Goal: Transaction & Acquisition: Book appointment/travel/reservation

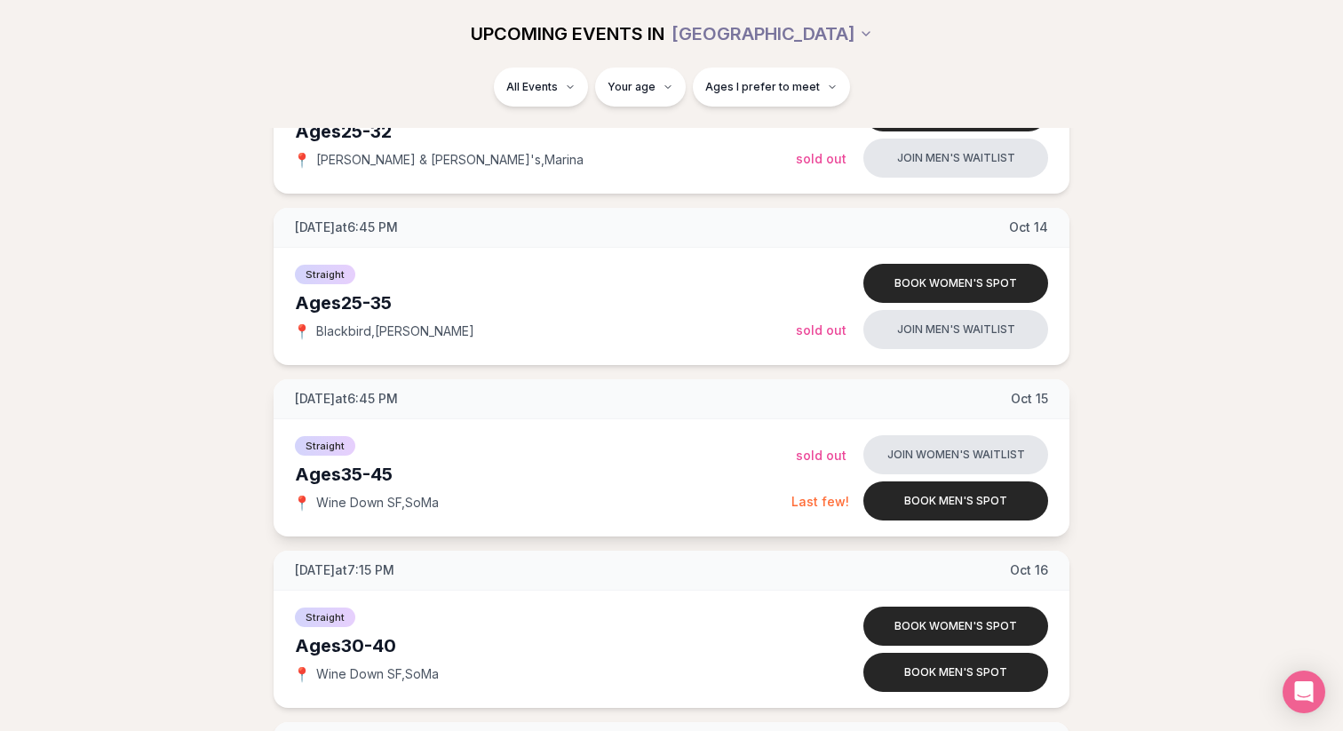
scroll to position [1879, 0]
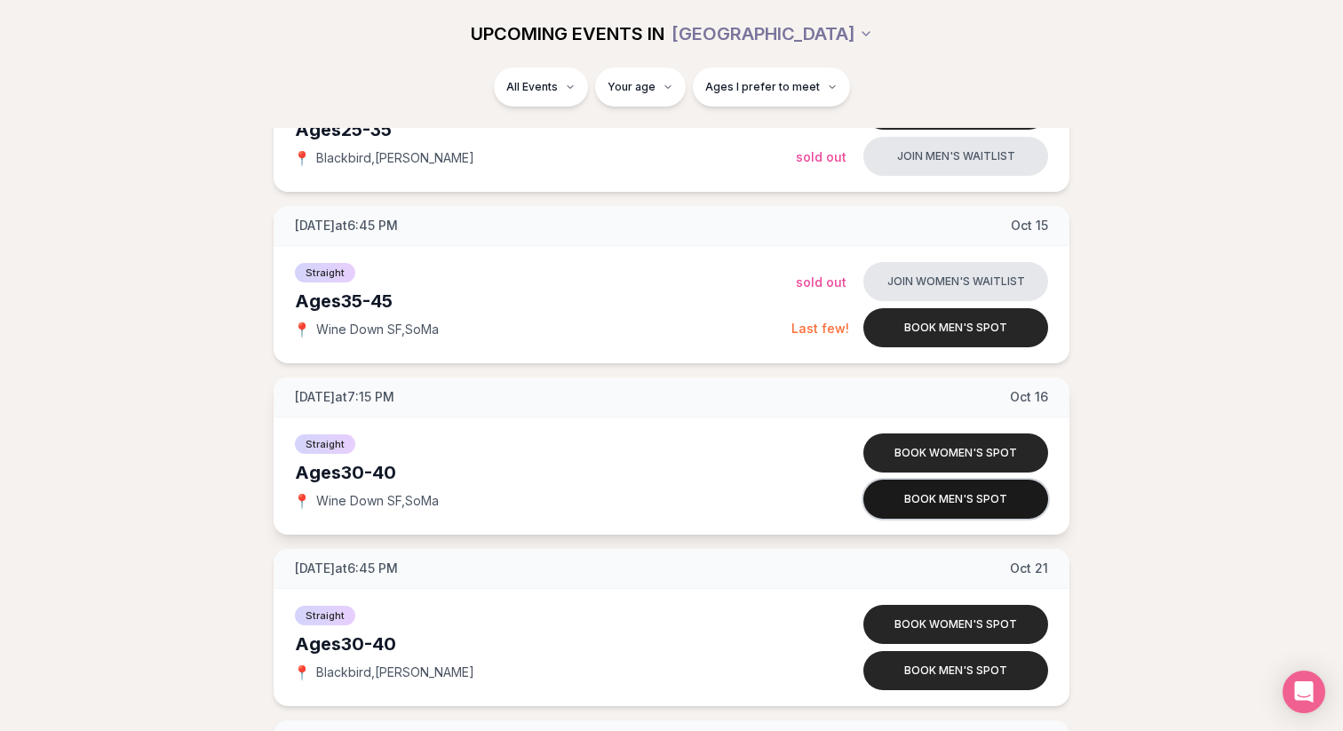
click at [956, 507] on button "Book men's spot" at bounding box center [955, 499] width 185 height 39
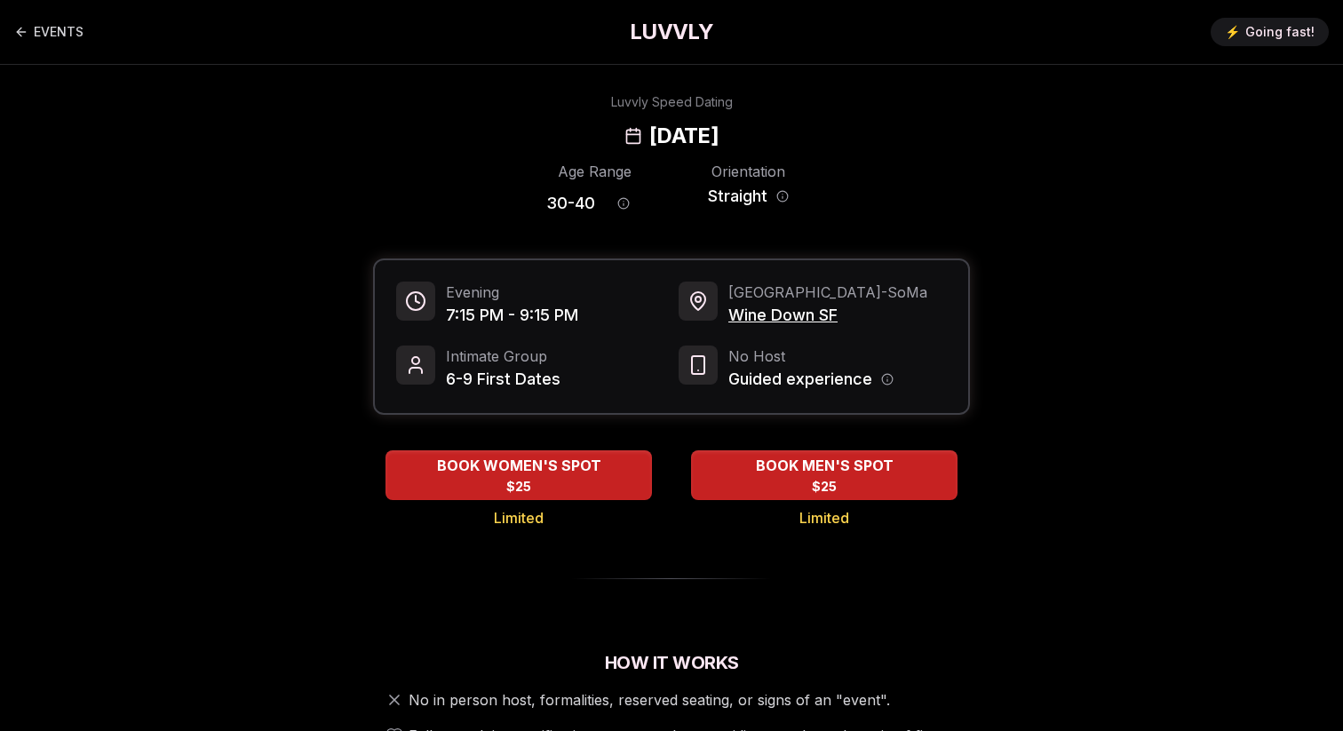
click at [720, 385] on div "No Host Guided experience" at bounding box center [812, 368] width 268 height 46
click at [57, 35] on link "EVENTS" at bounding box center [48, 32] width 69 height 36
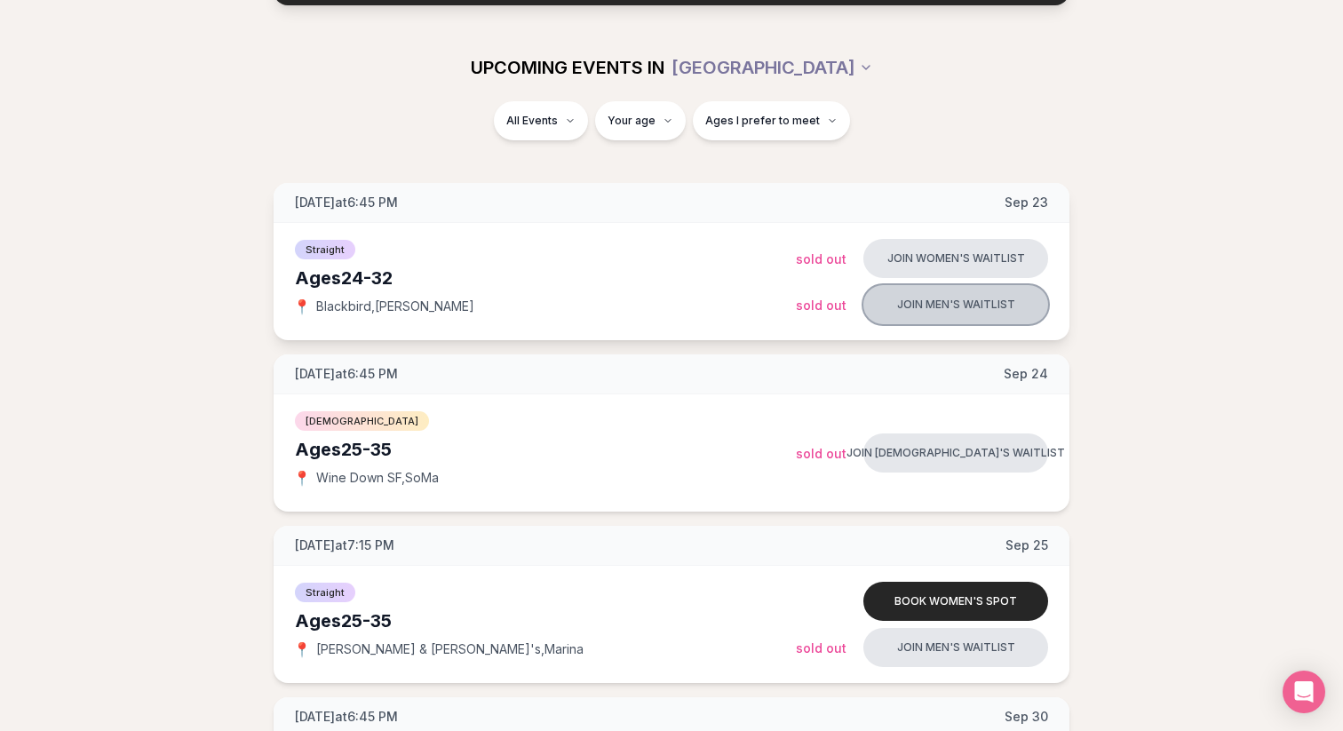
scroll to position [189, 0]
click at [949, 291] on button "Join men's waitlist" at bounding box center [955, 303] width 185 height 39
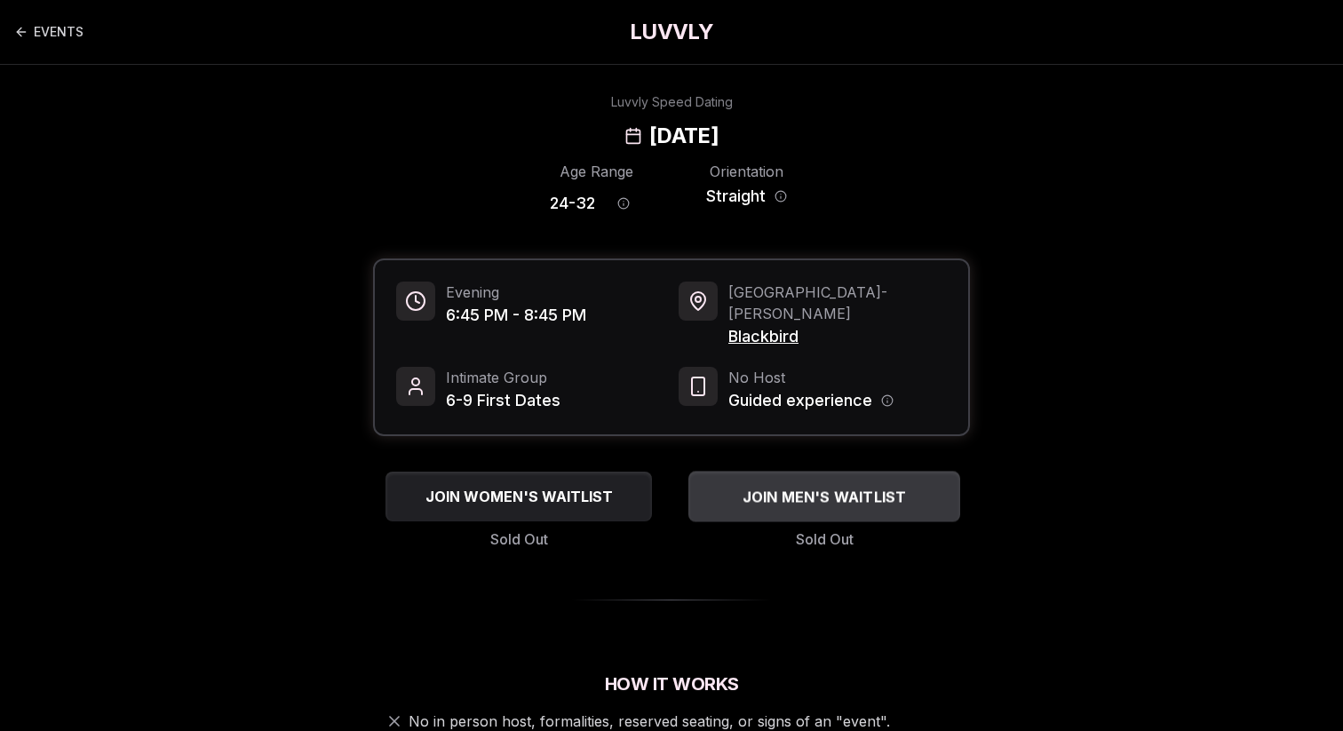
click at [788, 486] on span "JOIN MEN'S WAITLIST" at bounding box center [824, 496] width 171 height 21
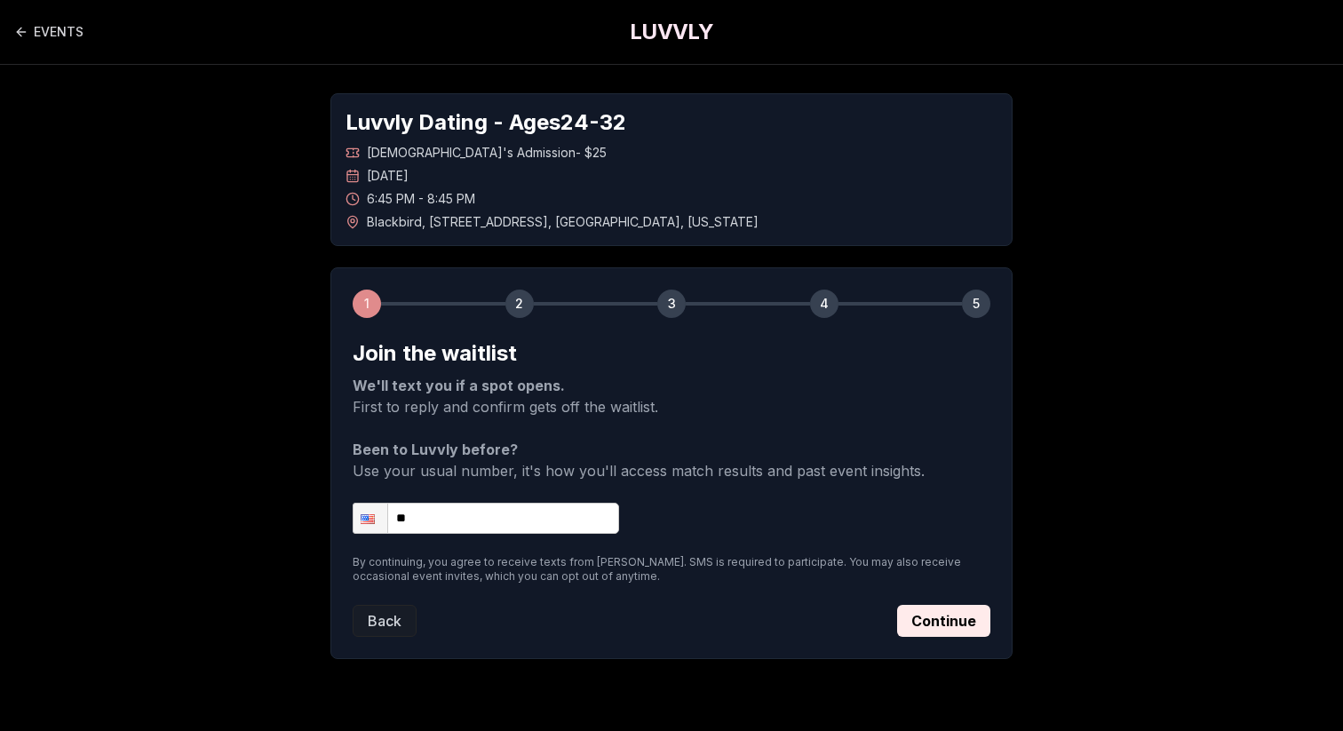
click at [503, 519] on input "**" at bounding box center [486, 518] width 266 height 31
type input "**********"
click at [939, 628] on button "Continue" at bounding box center [943, 621] width 93 height 32
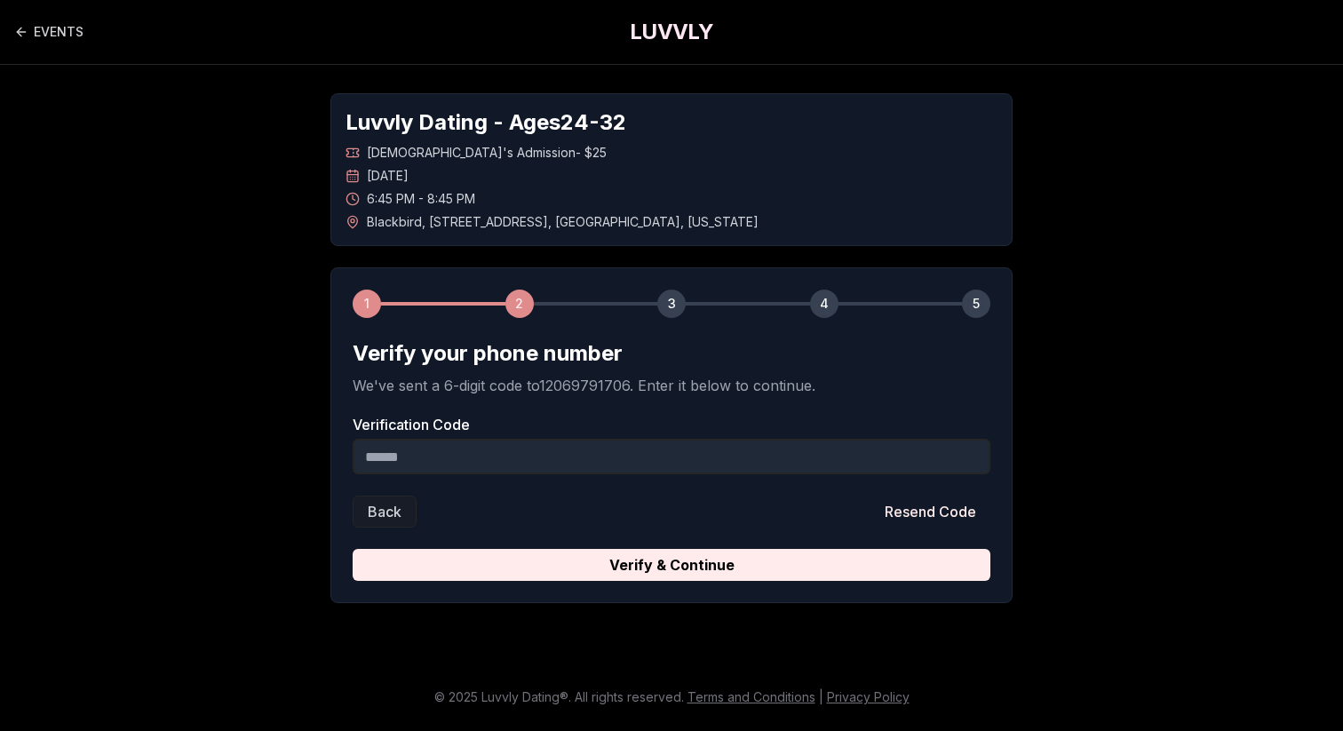
click at [392, 449] on input "Verification Code" at bounding box center [672, 457] width 638 height 36
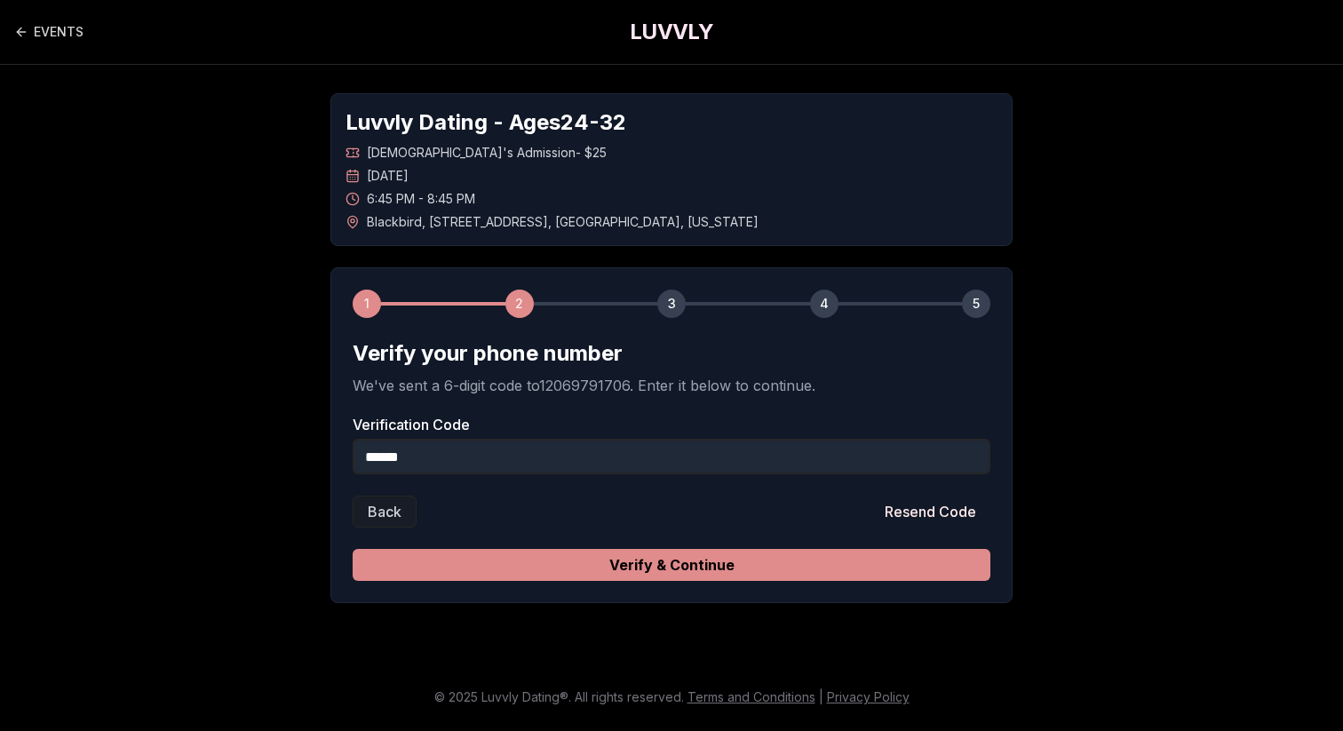
type input "******"
click at [628, 566] on button "Verify & Continue" at bounding box center [672, 565] width 638 height 32
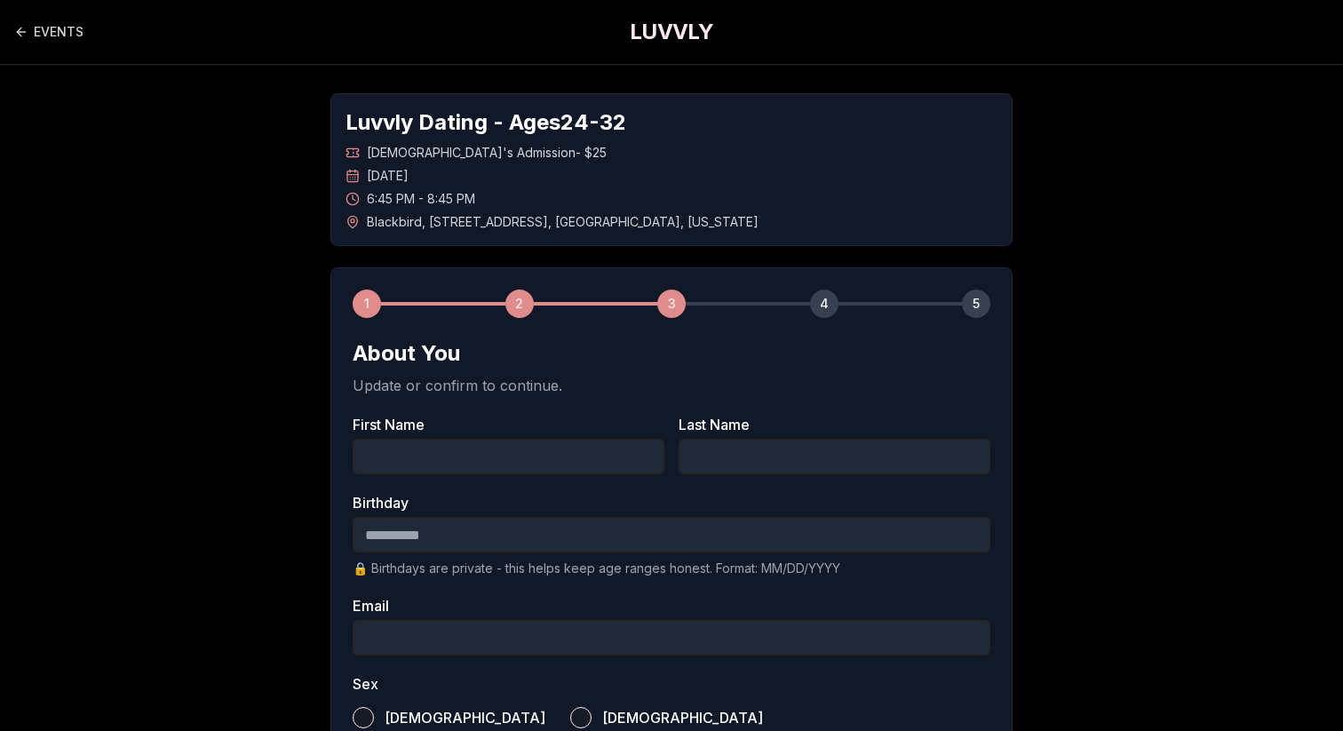
click at [500, 456] on input "First Name" at bounding box center [509, 457] width 312 height 36
type input "*****"
type input "**********"
click at [489, 531] on input "Birthday" at bounding box center [672, 535] width 638 height 36
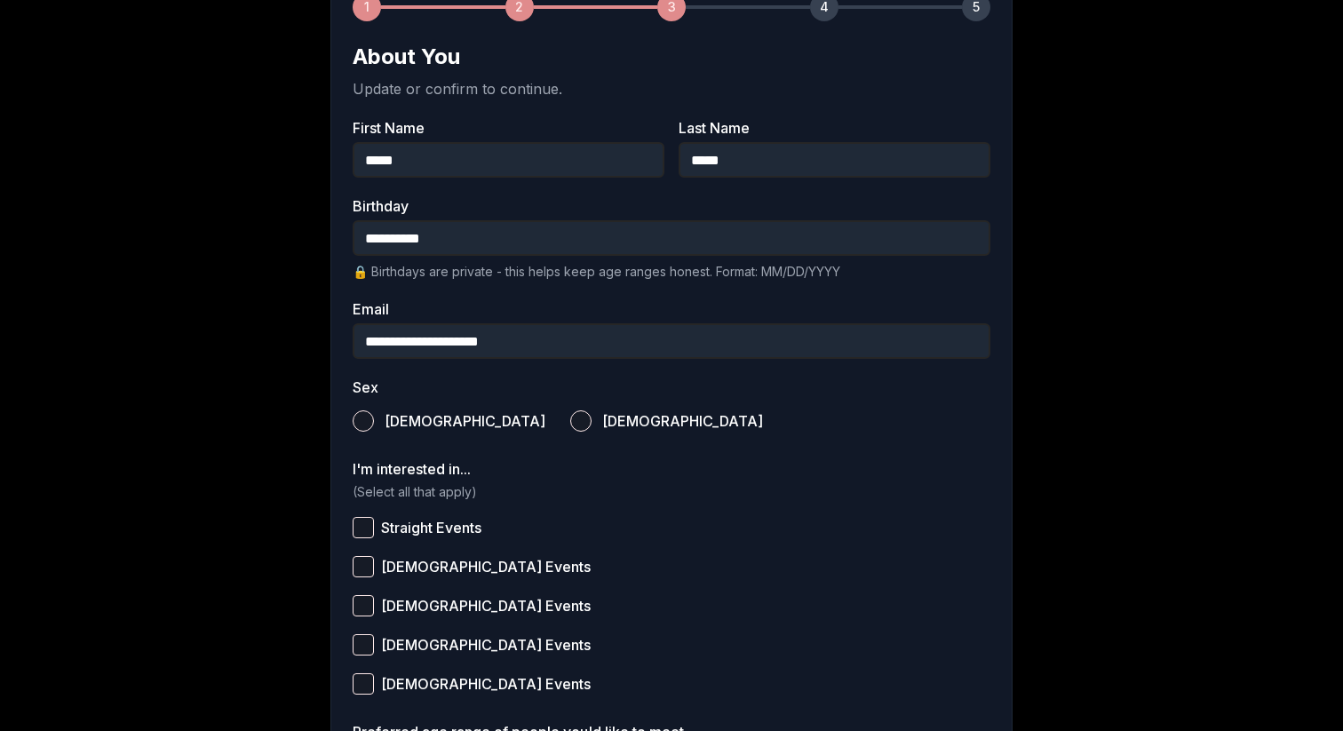
scroll to position [299, 0]
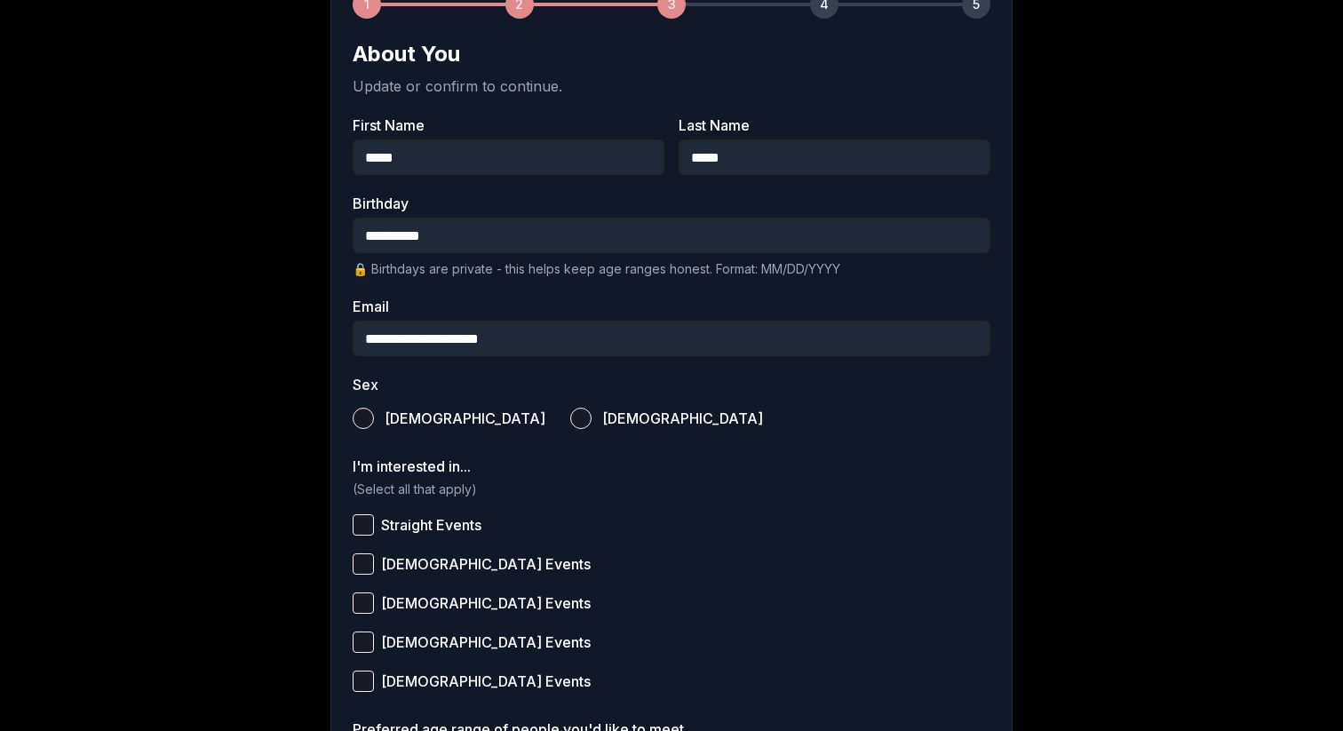
type input "**********"
click at [366, 409] on button "Male" at bounding box center [363, 418] width 21 height 21
click at [364, 521] on button "Straight Events" at bounding box center [363, 524] width 21 height 21
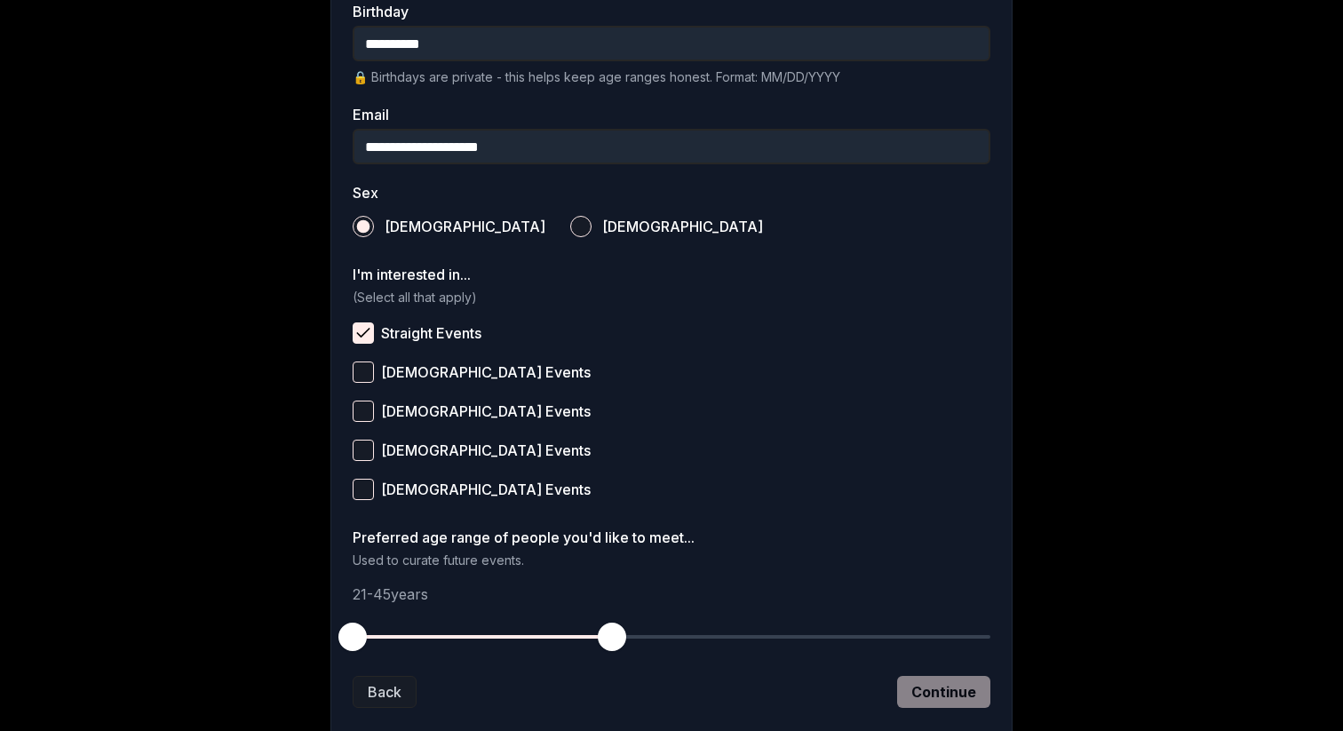
scroll to position [646, 0]
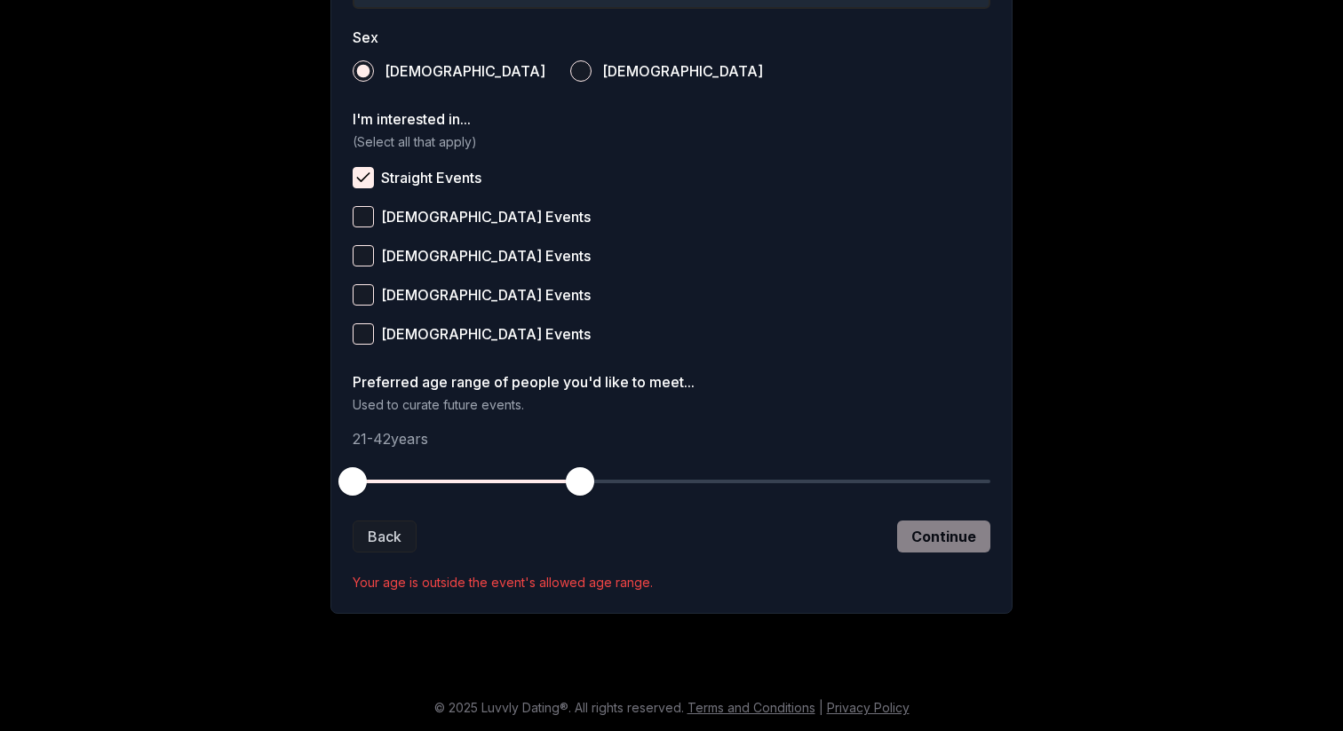
drag, startPoint x: 617, startPoint y: 479, endPoint x: 575, endPoint y: 490, distance: 43.3
click at [575, 490] on span "button" at bounding box center [580, 481] width 28 height 28
click at [464, 583] on p "Your age is outside the event's allowed age range." at bounding box center [672, 583] width 638 height 18
click at [931, 533] on div "Back Continue" at bounding box center [672, 536] width 638 height 32
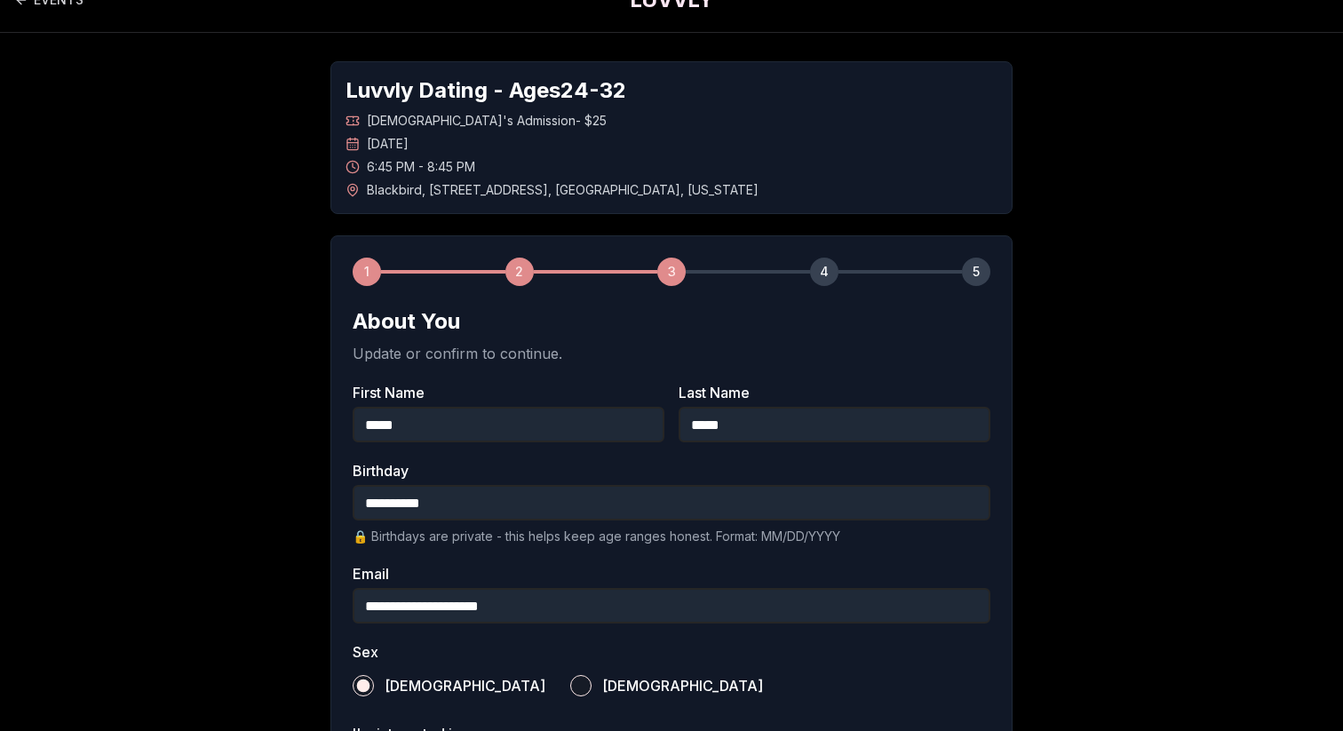
scroll to position [0, 0]
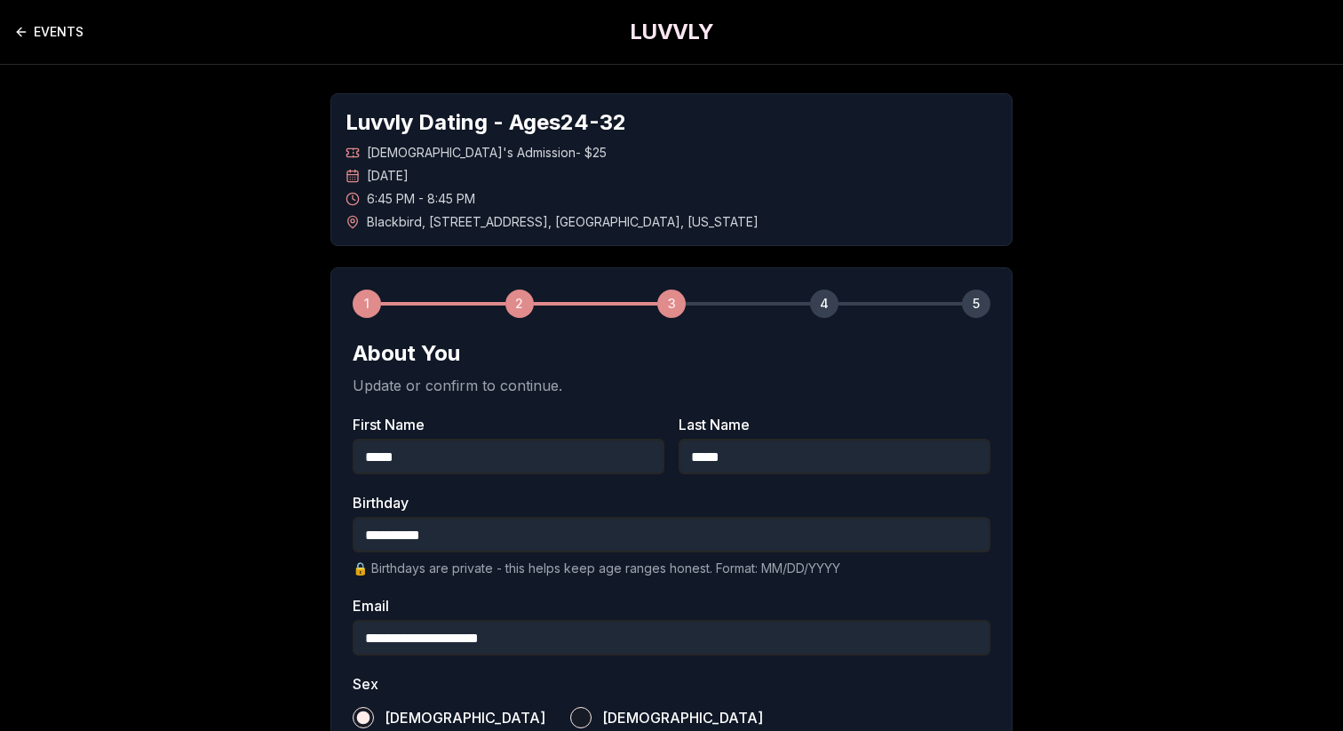
click at [52, 32] on link "EVENTS" at bounding box center [48, 32] width 69 height 36
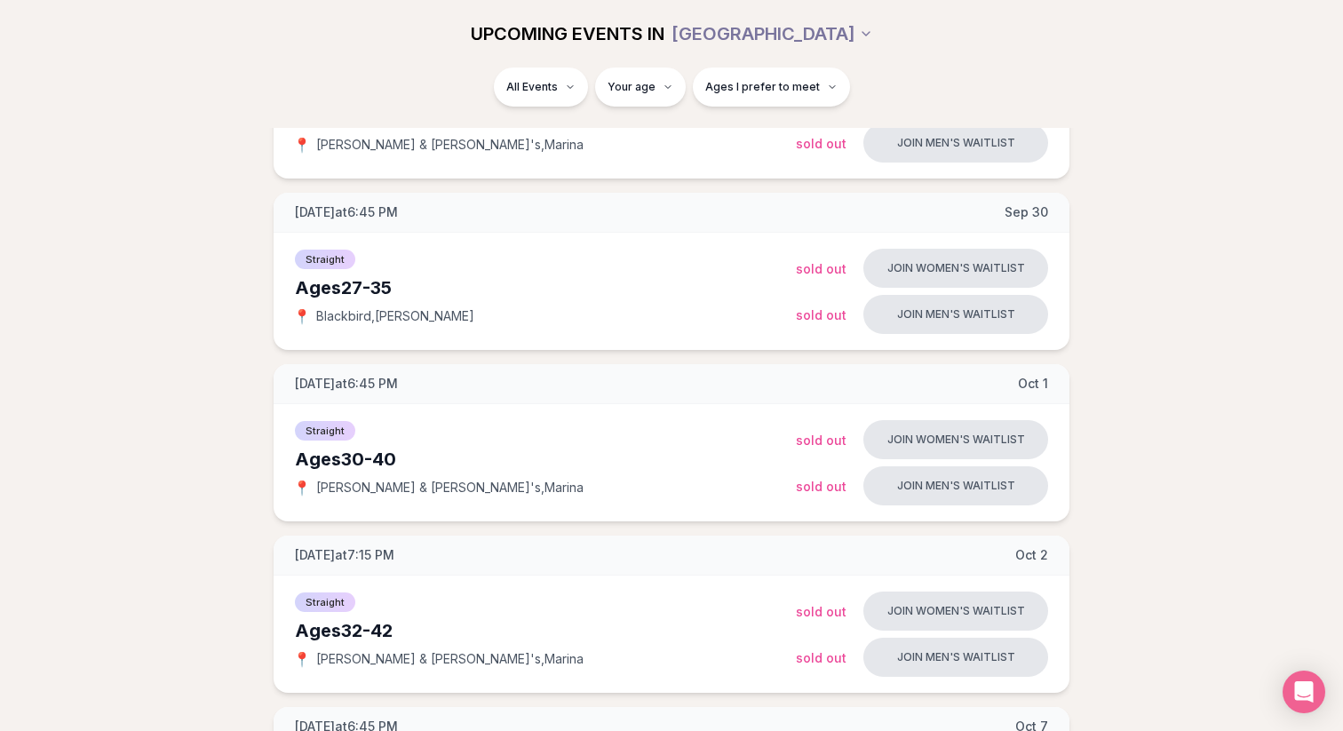
scroll to position [702, 0]
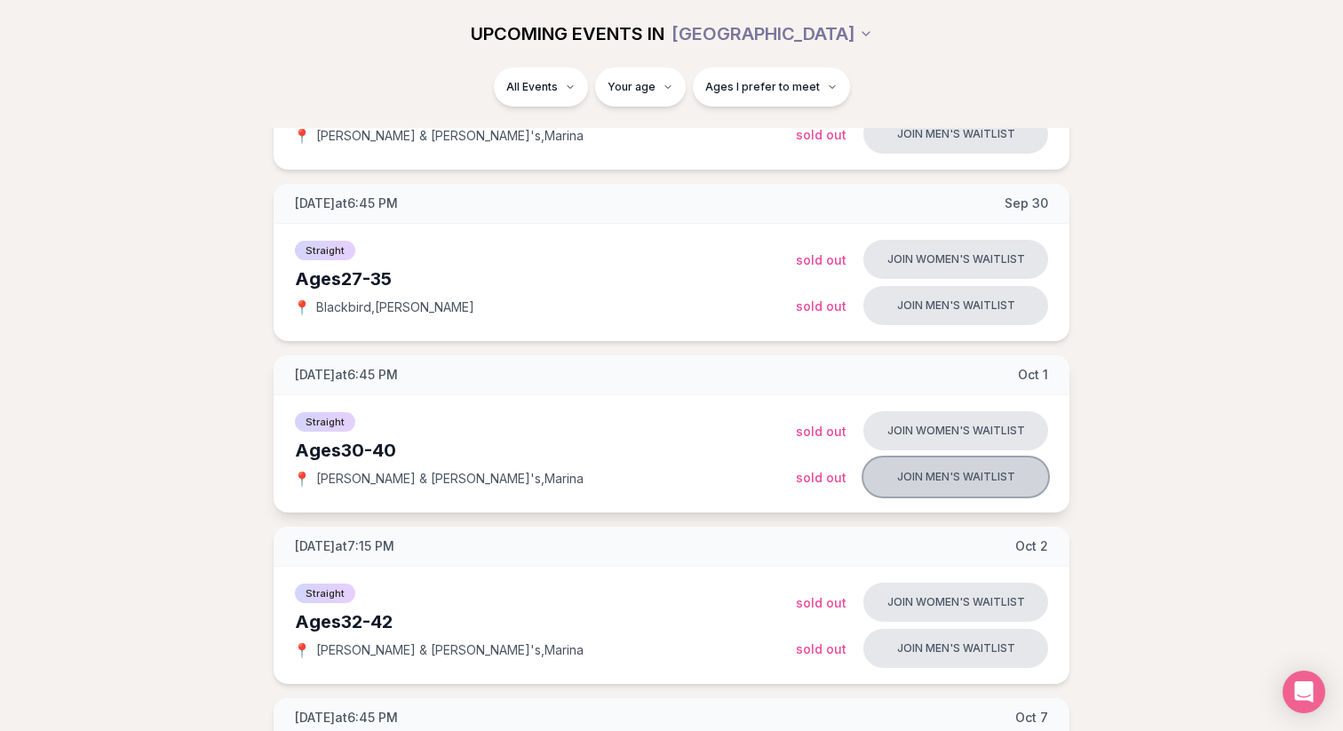
click at [972, 485] on button "Join men's waitlist" at bounding box center [955, 476] width 185 height 39
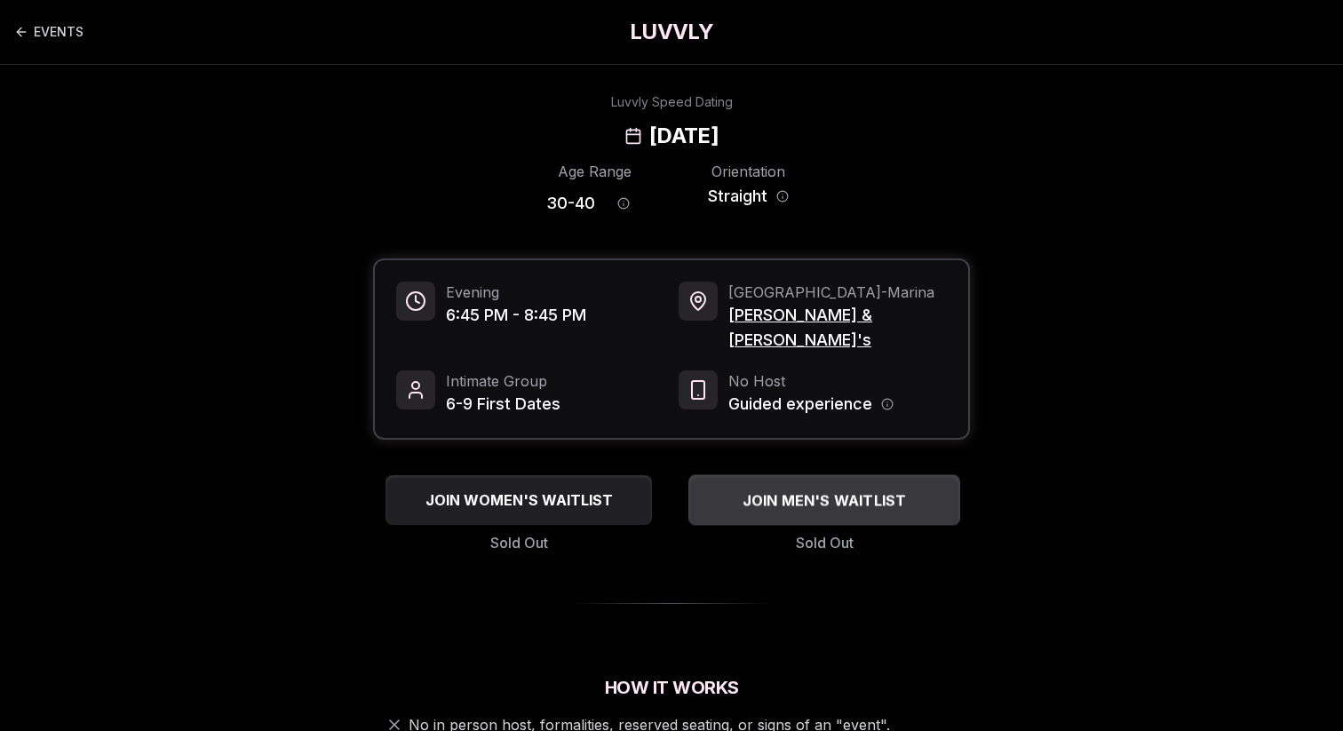
click at [786, 489] on span "JOIN MEN'S WAITLIST" at bounding box center [824, 499] width 171 height 21
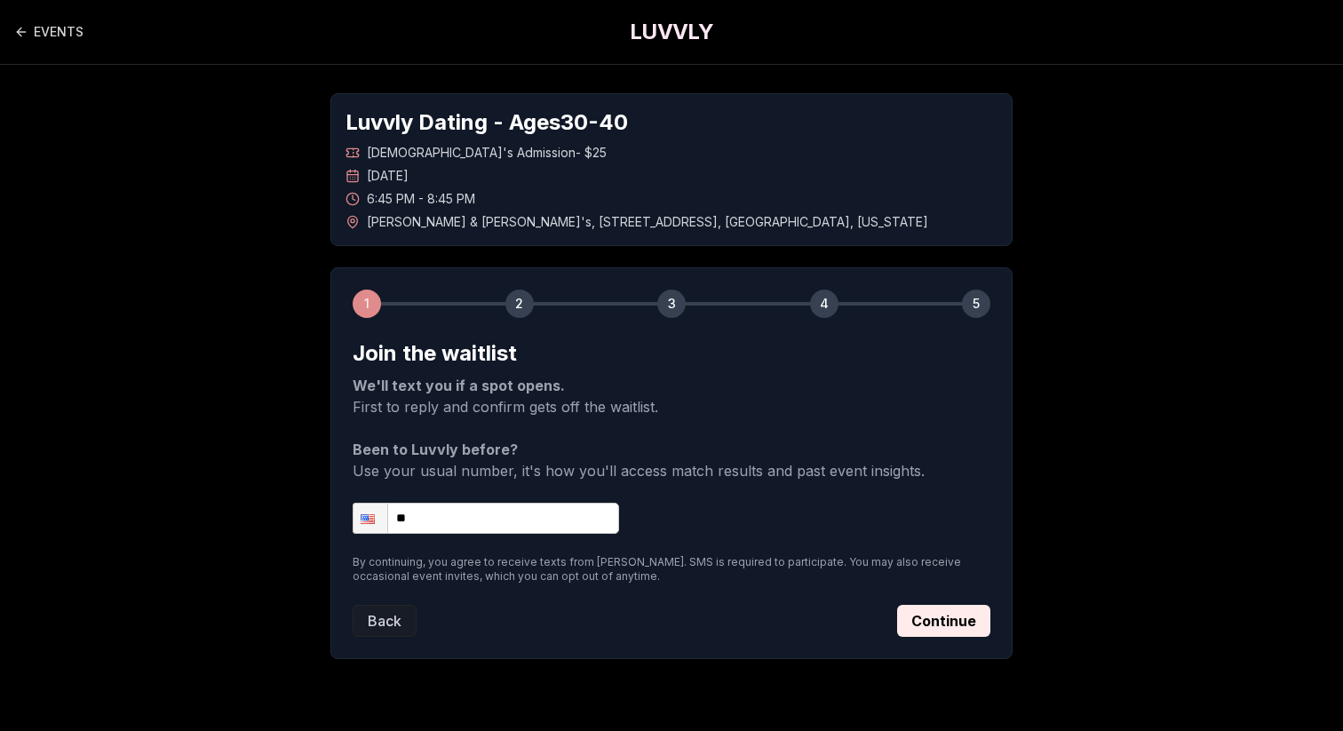
click at [501, 504] on input "**" at bounding box center [486, 518] width 266 height 31
type input "**********"
click at [944, 617] on button "Continue" at bounding box center [943, 621] width 93 height 32
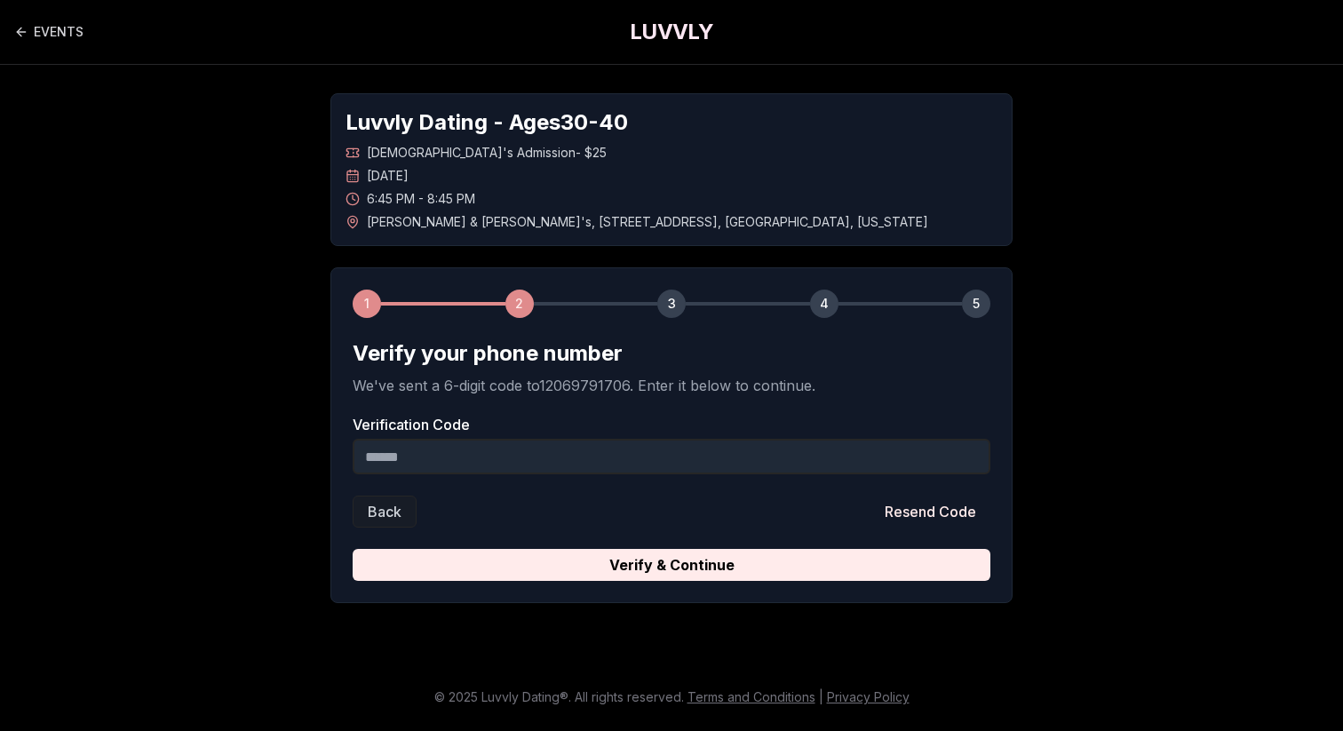
click at [438, 464] on input "Verification Code" at bounding box center [672, 457] width 638 height 36
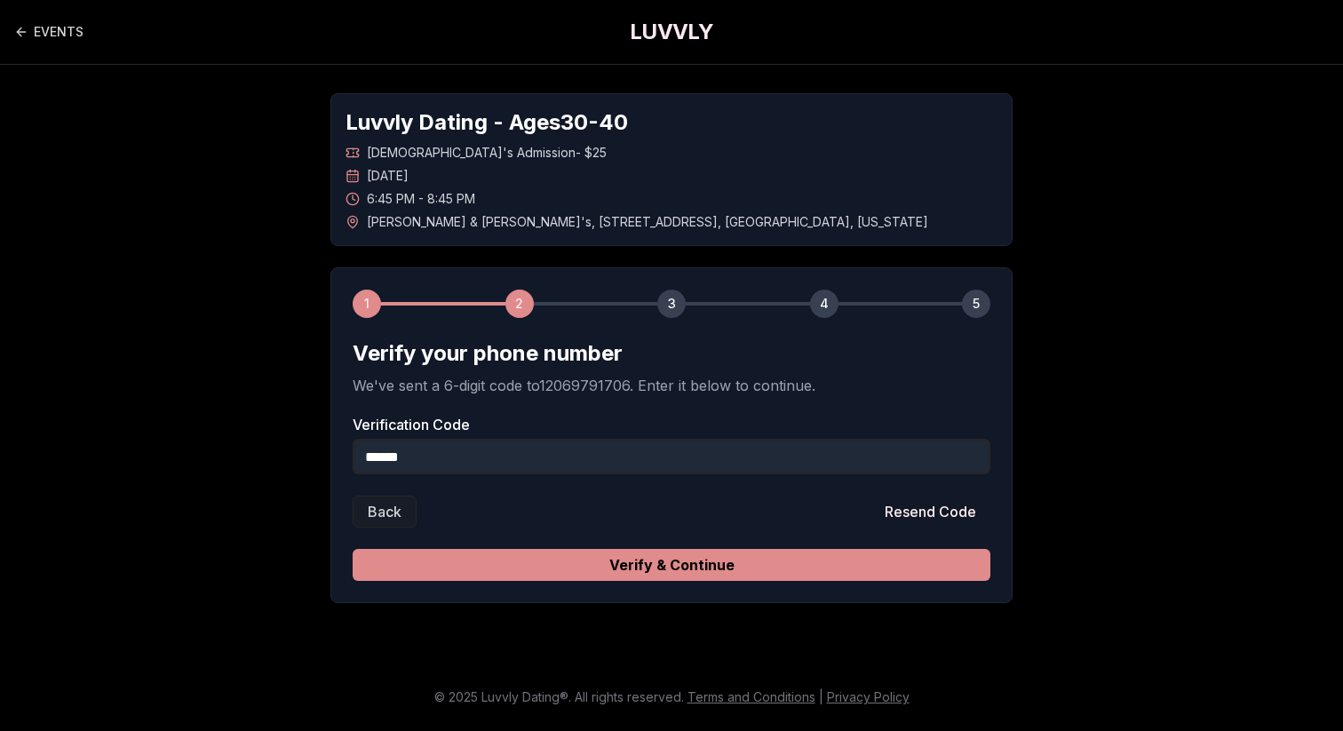
type input "******"
click at [625, 560] on button "Verify & Continue" at bounding box center [672, 565] width 638 height 32
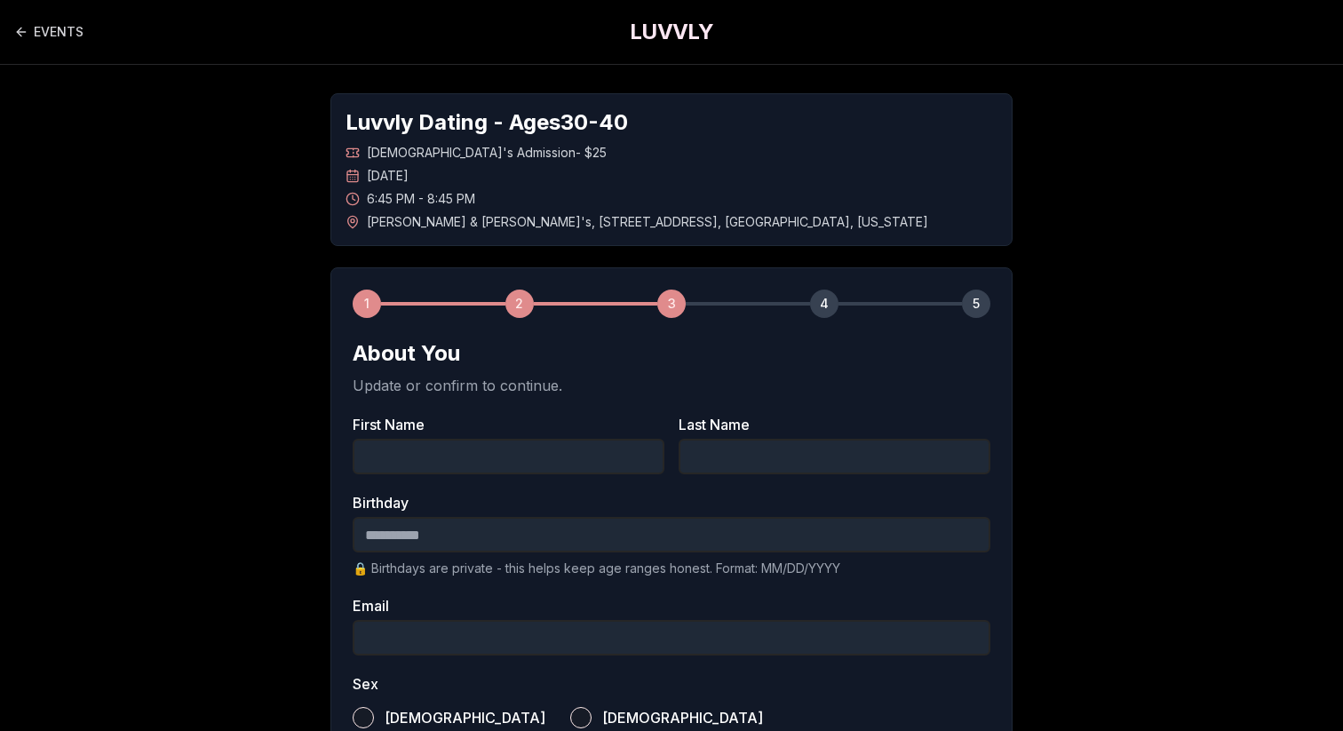
click at [473, 452] on input "First Name" at bounding box center [509, 457] width 312 height 36
type input "*****"
type input "**********"
click at [432, 543] on input "Birthday" at bounding box center [672, 535] width 638 height 36
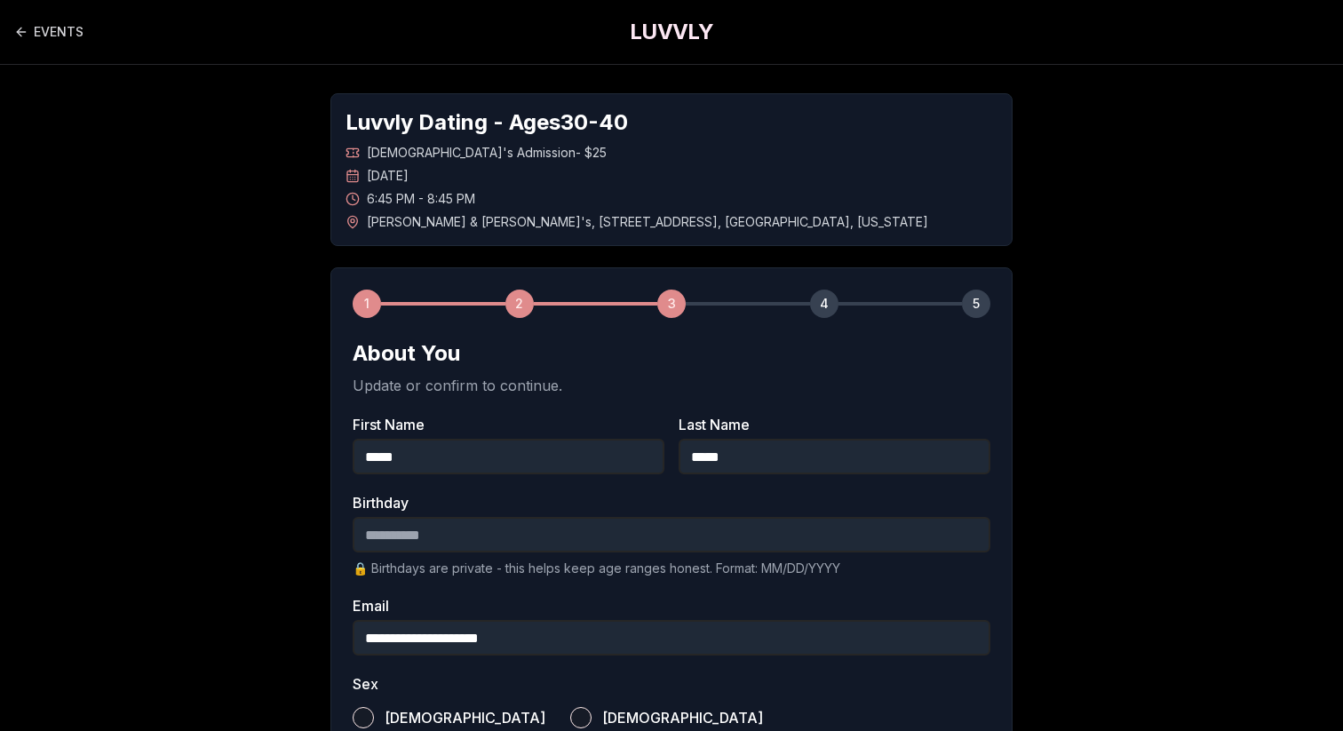
type input "**********"
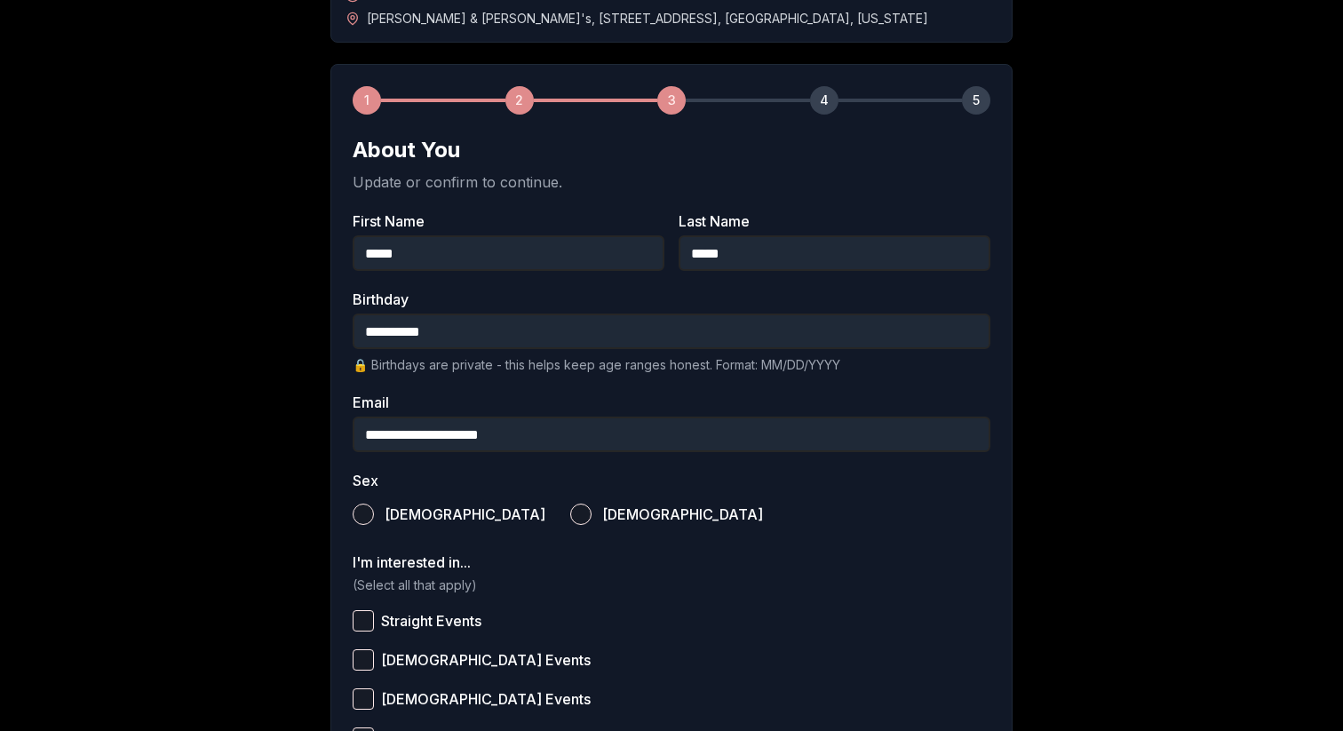
scroll to position [215, 0]
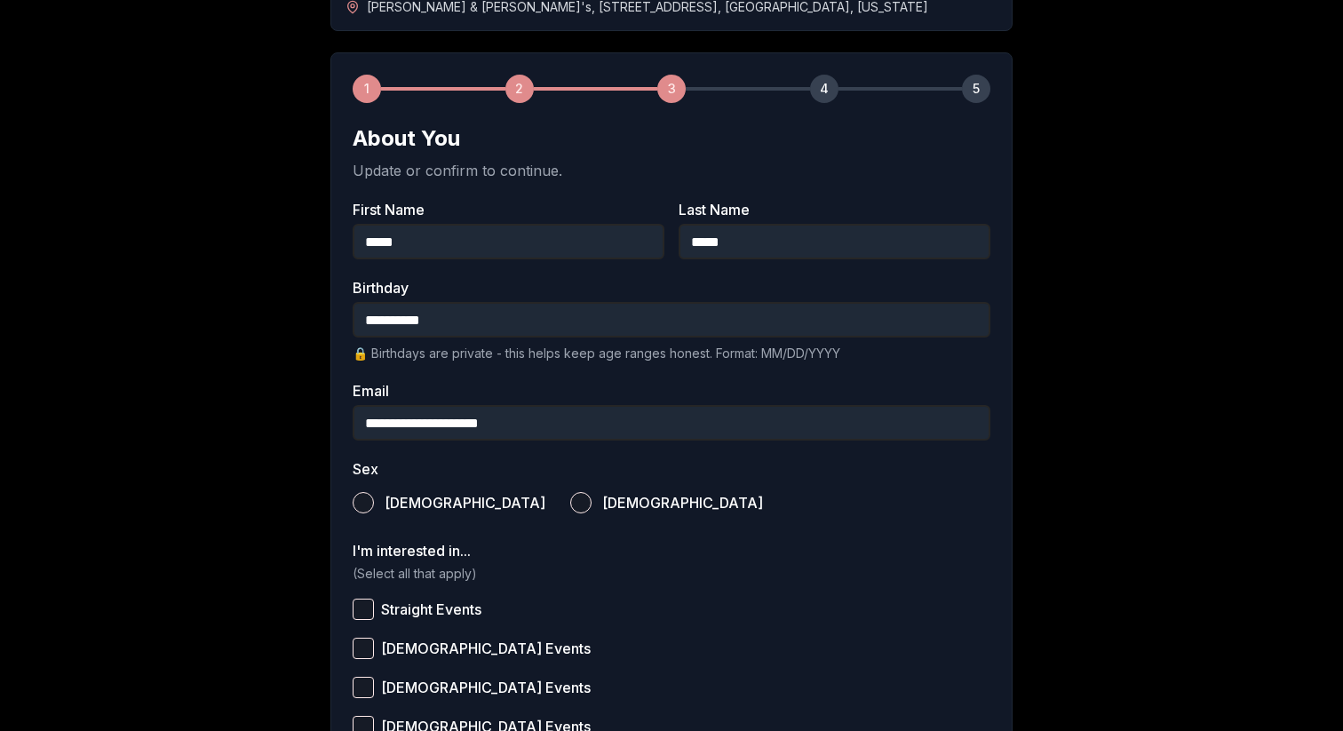
click at [355, 499] on button "Male" at bounding box center [363, 502] width 21 height 21
click at [361, 610] on button "Straight Events" at bounding box center [363, 609] width 21 height 21
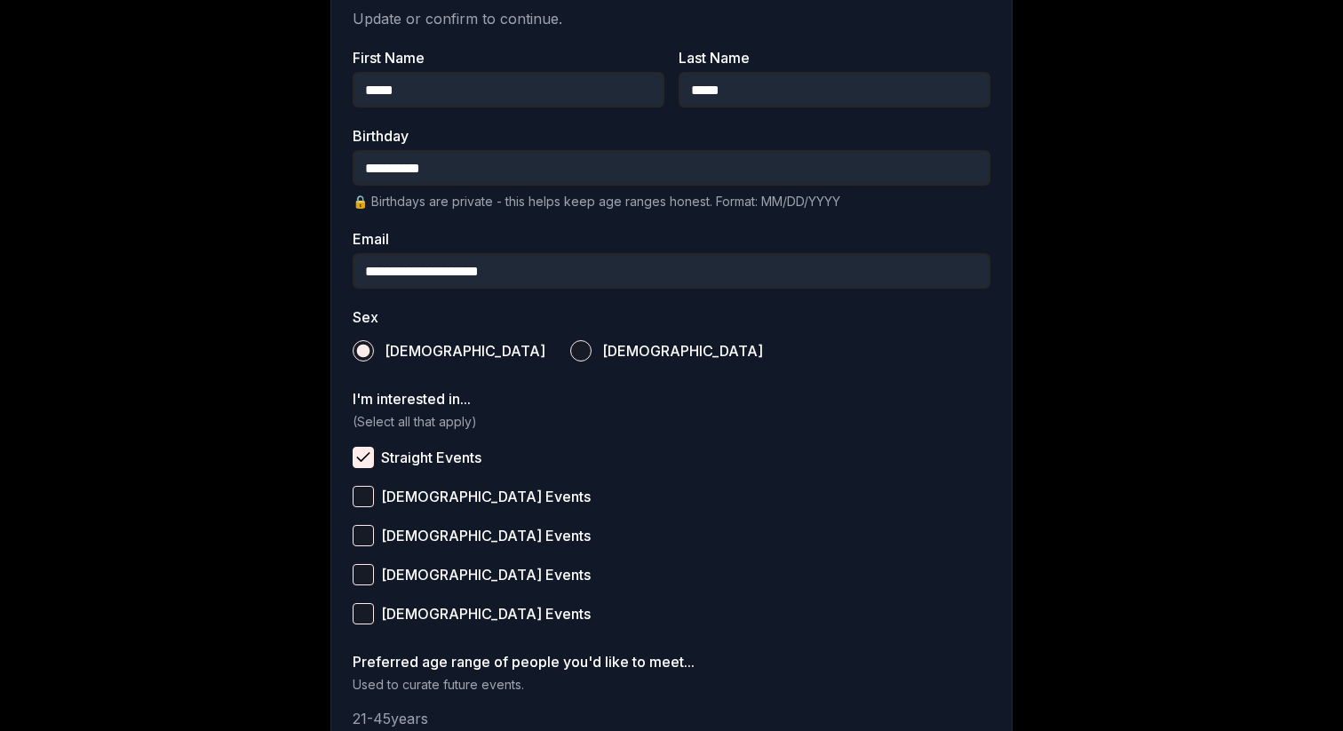
scroll to position [607, 0]
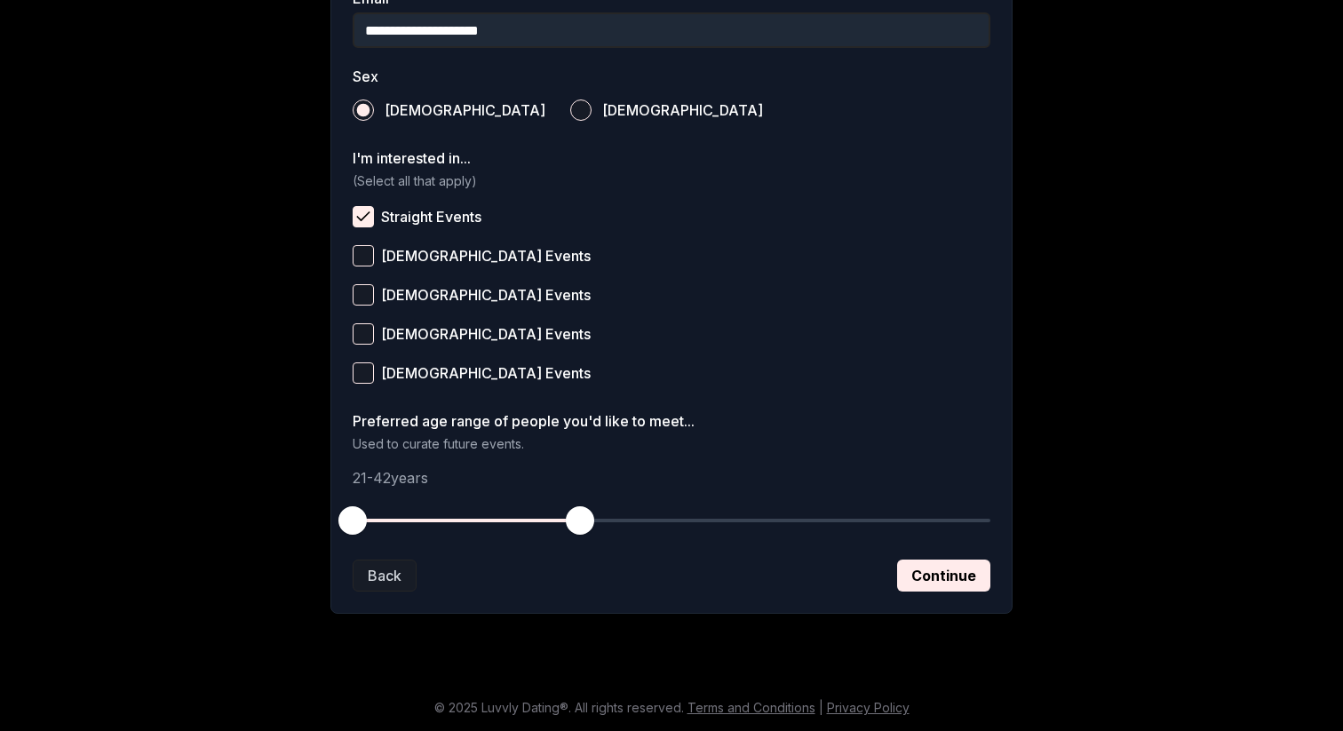
drag, startPoint x: 613, startPoint y: 519, endPoint x: 575, endPoint y: 518, distance: 37.3
click at [575, 518] on span "button" at bounding box center [580, 520] width 28 height 28
click at [935, 580] on button "Continue" at bounding box center [943, 575] width 93 height 32
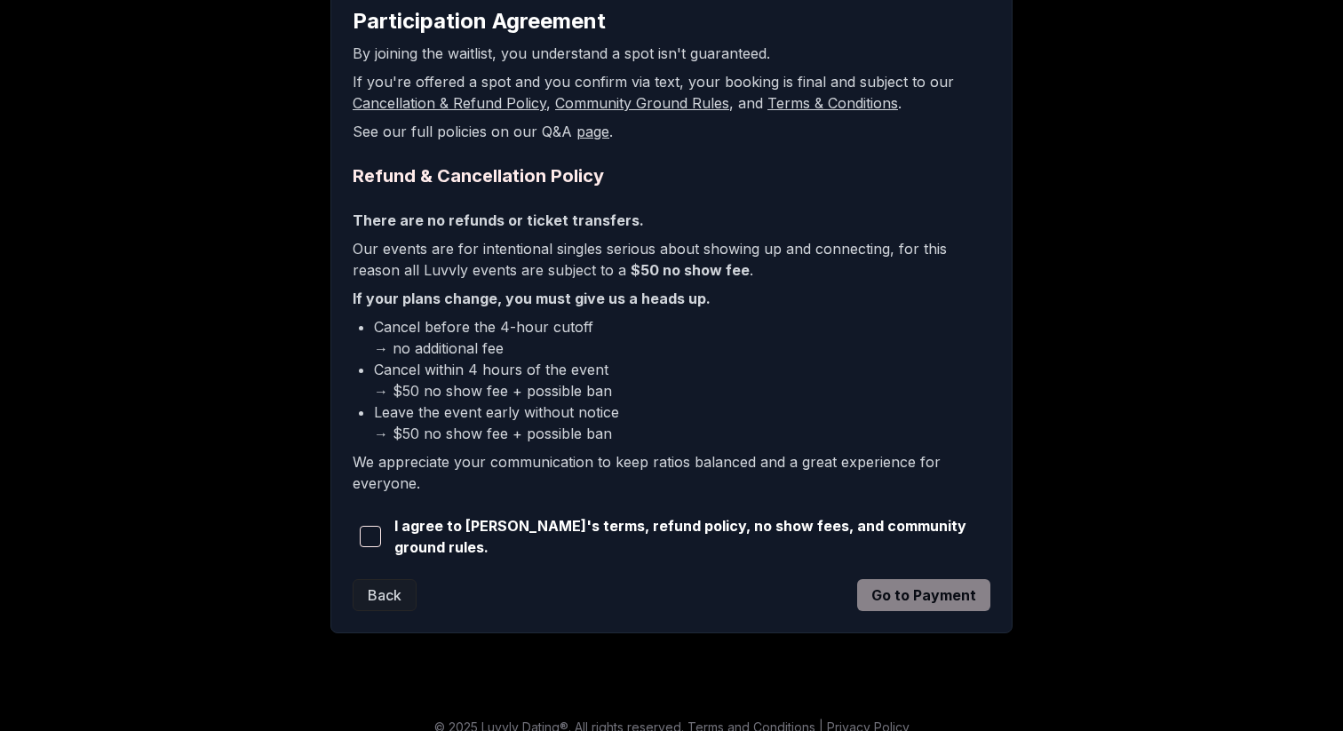
scroll to position [348, 0]
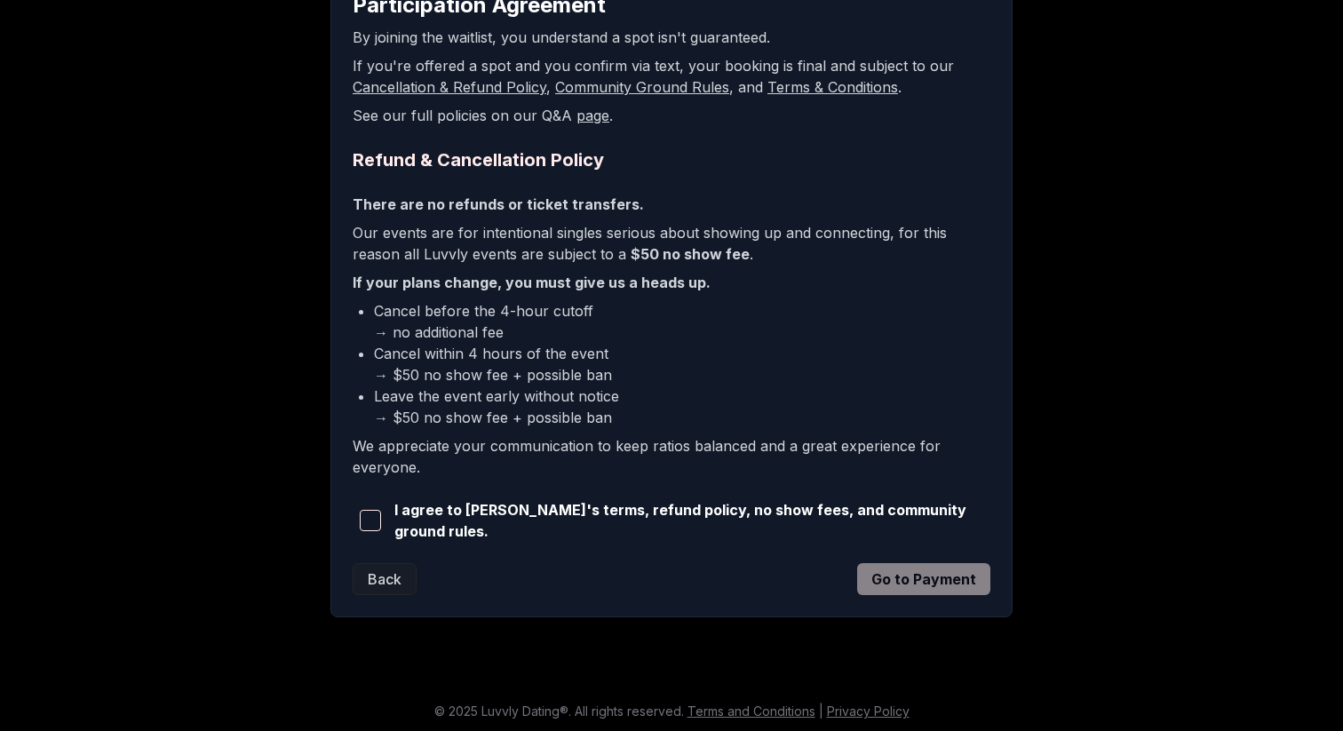
click at [369, 514] on span "button" at bounding box center [370, 520] width 21 height 21
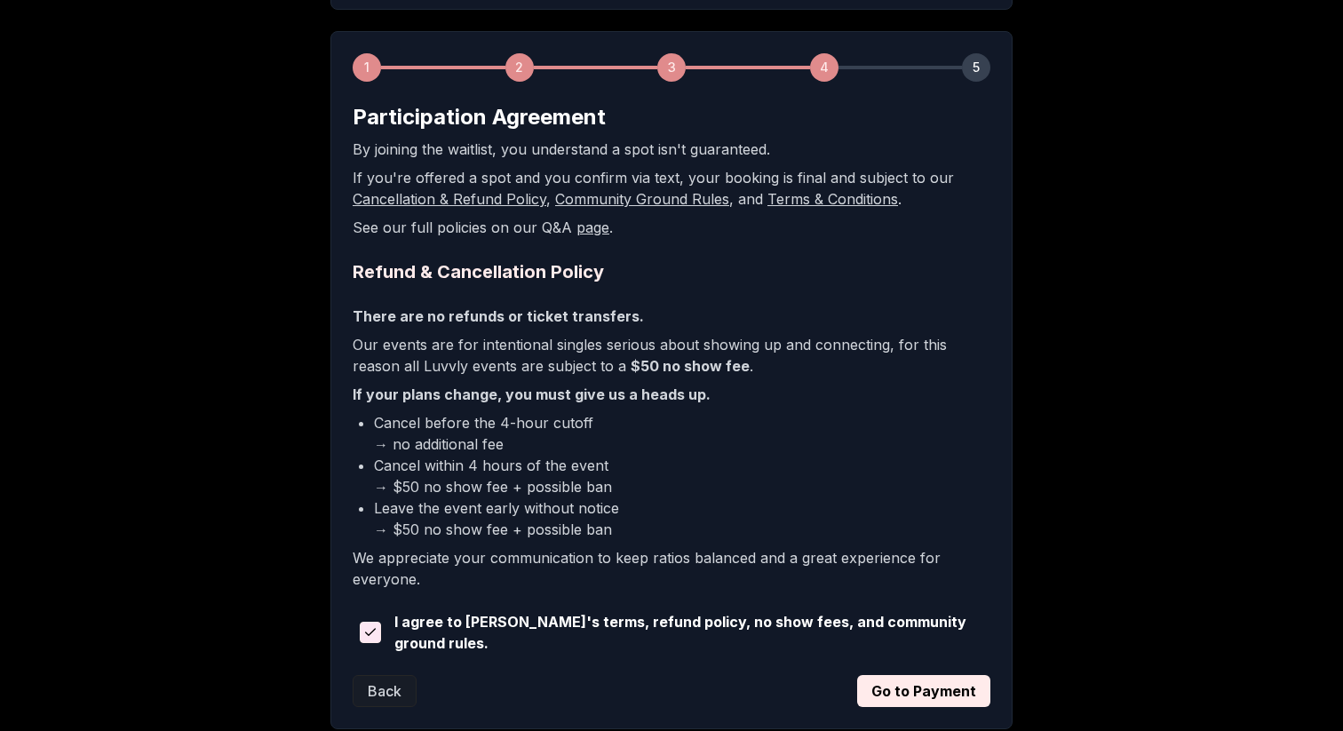
scroll to position [238, 0]
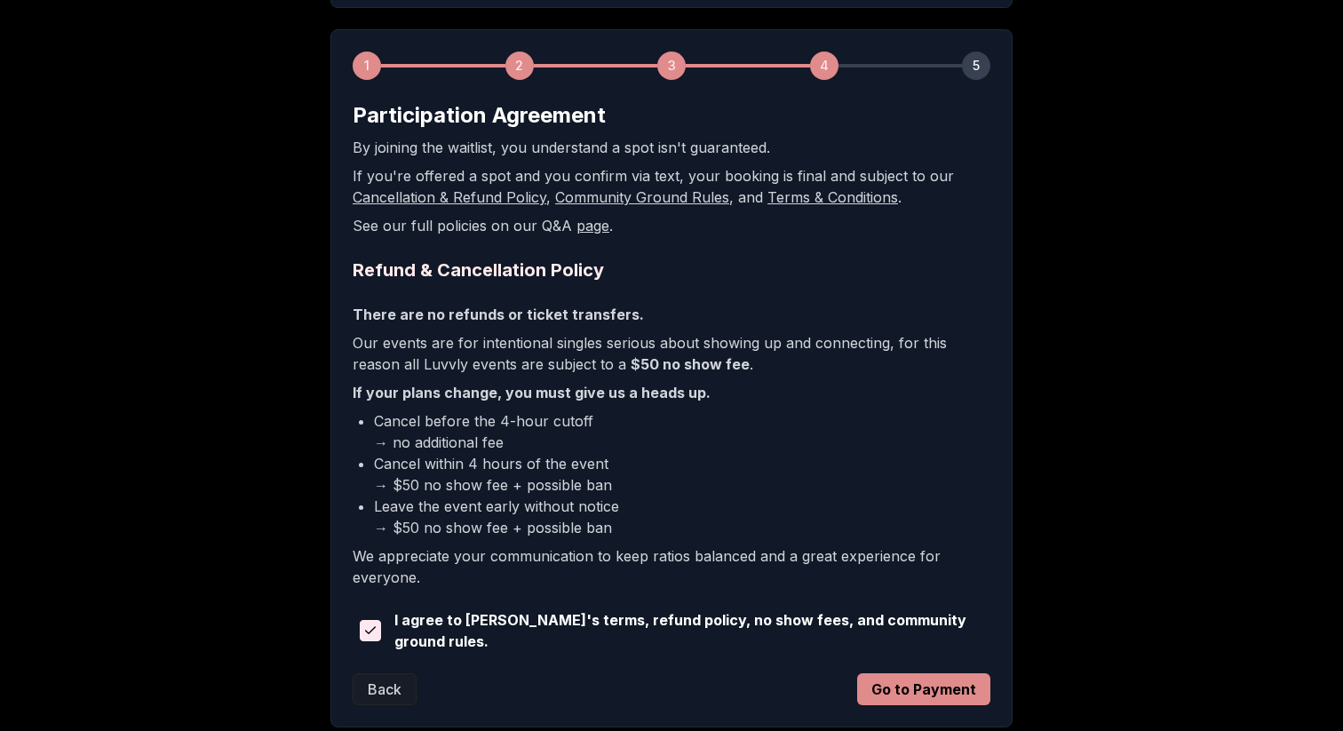
click at [924, 699] on button "Go to Payment" at bounding box center [923, 689] width 133 height 32
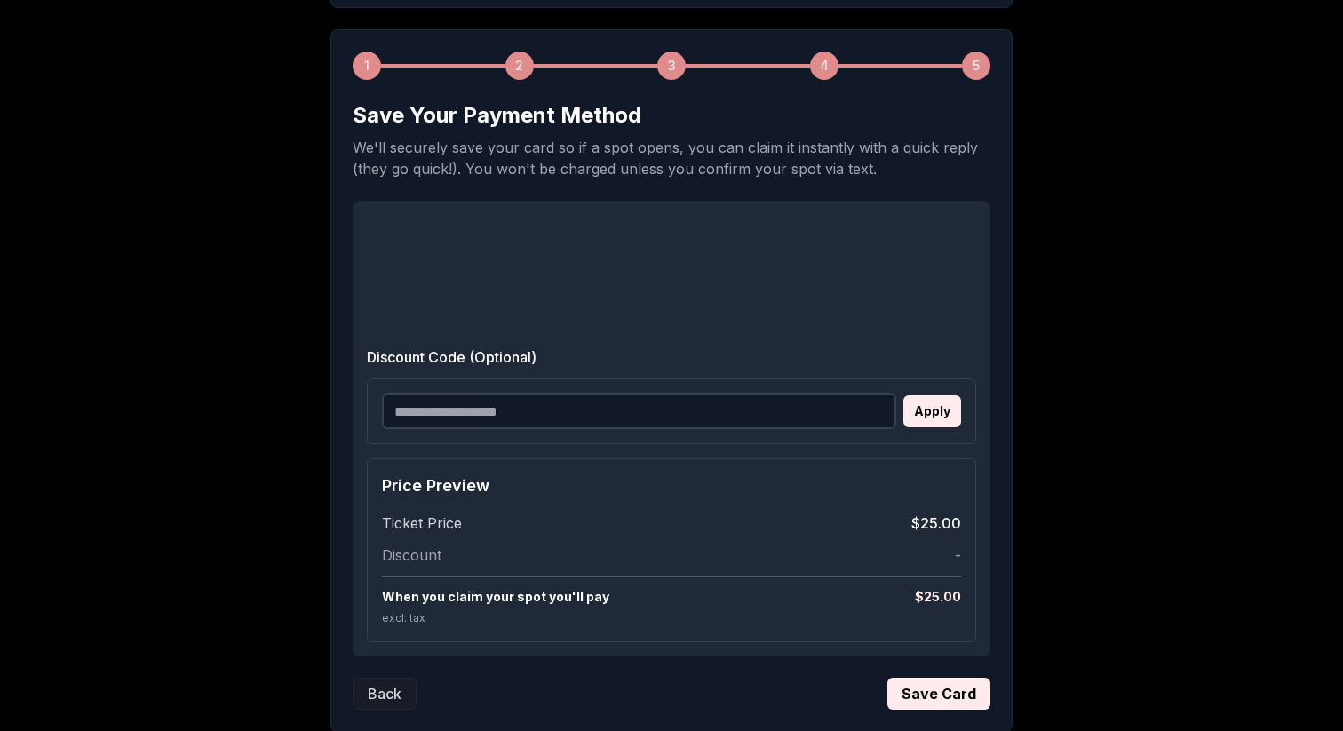
scroll to position [0, 0]
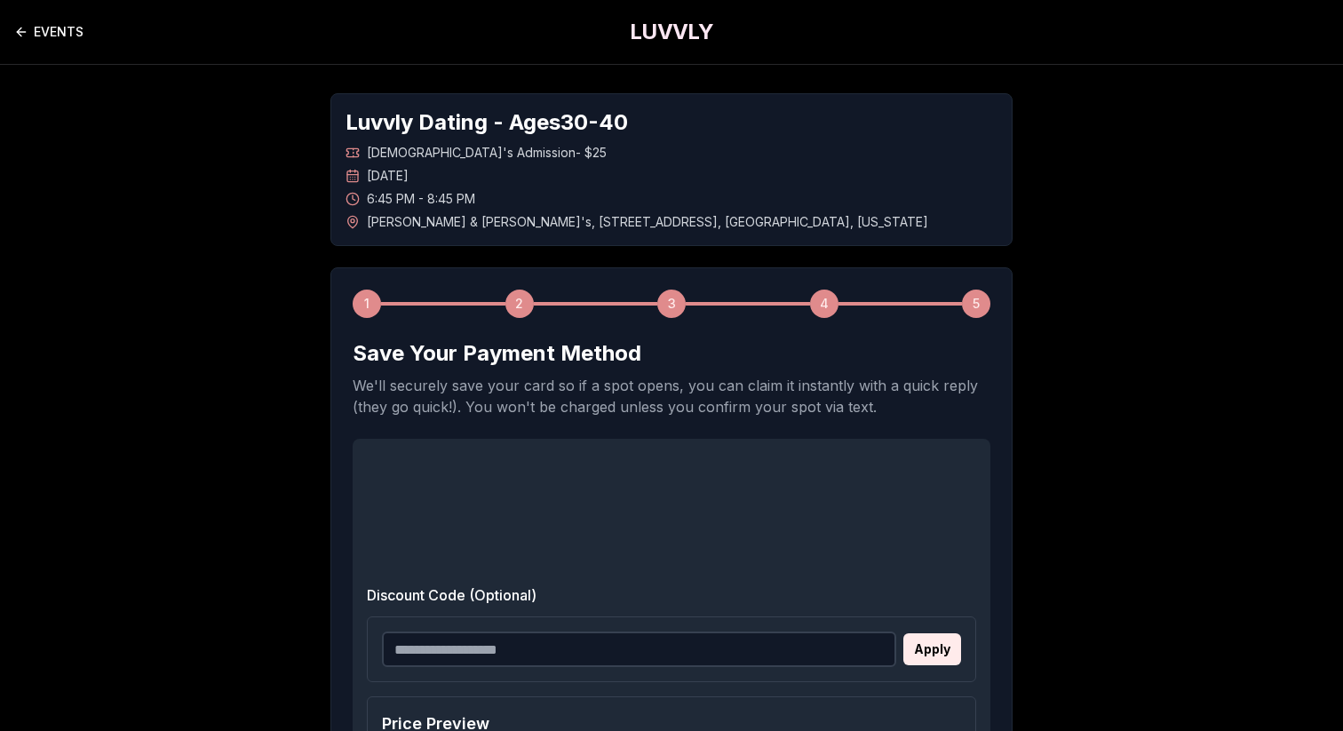
click at [52, 27] on link "EVENTS" at bounding box center [48, 32] width 69 height 36
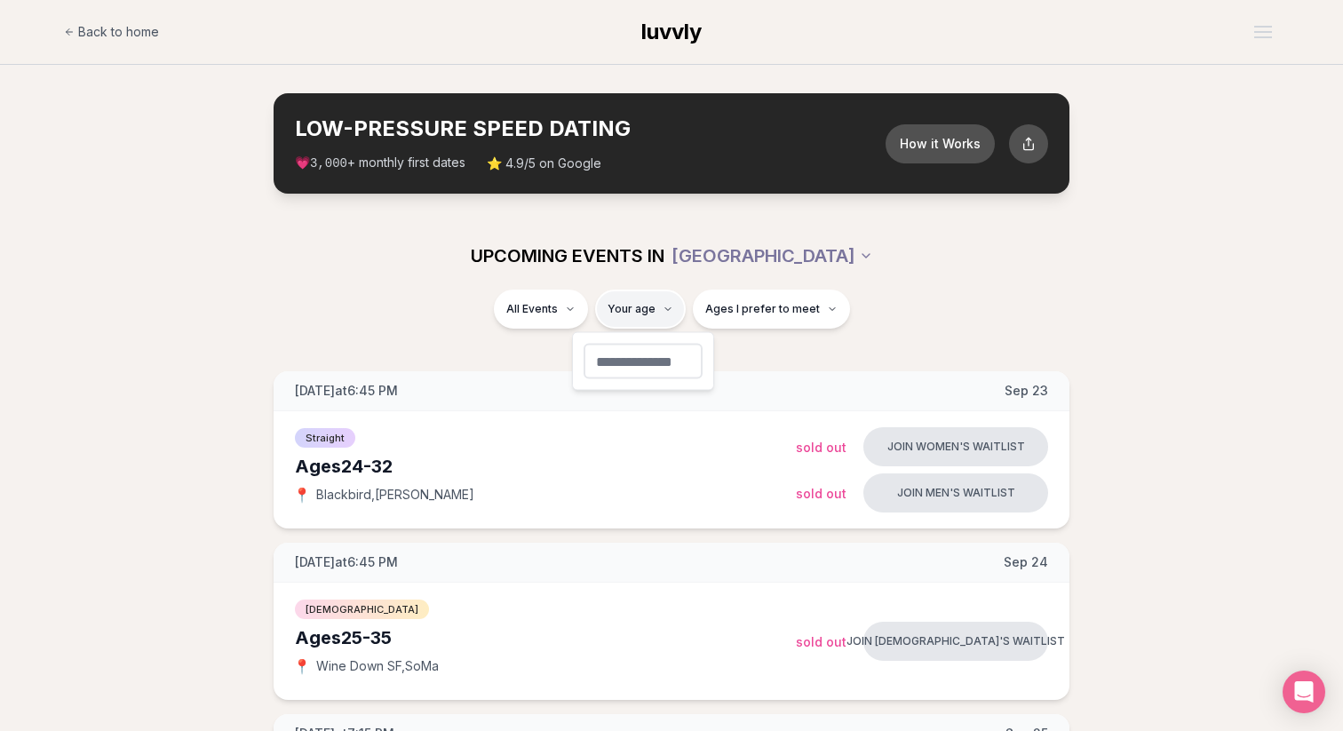
type input "**"
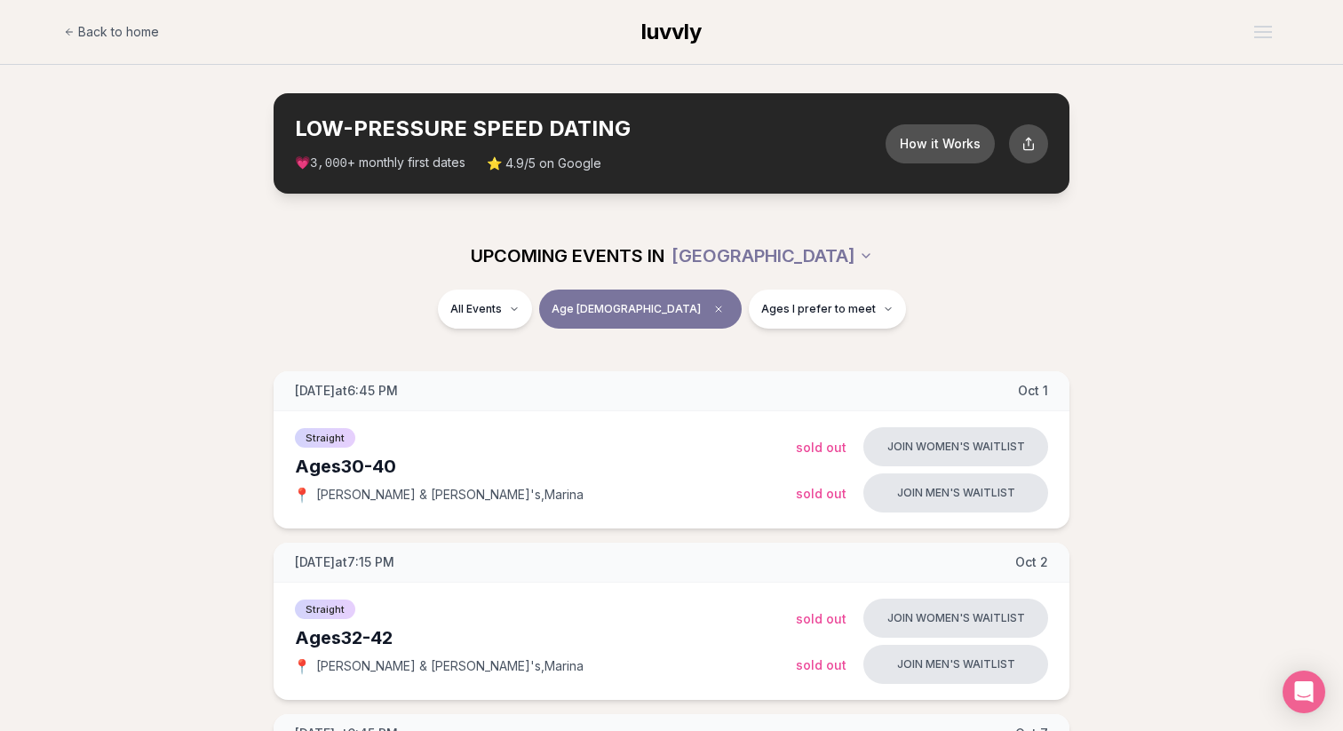
click at [1042, 313] on div "All Events Age 40 Ages I prefer to meet" at bounding box center [671, 312] width 995 height 46
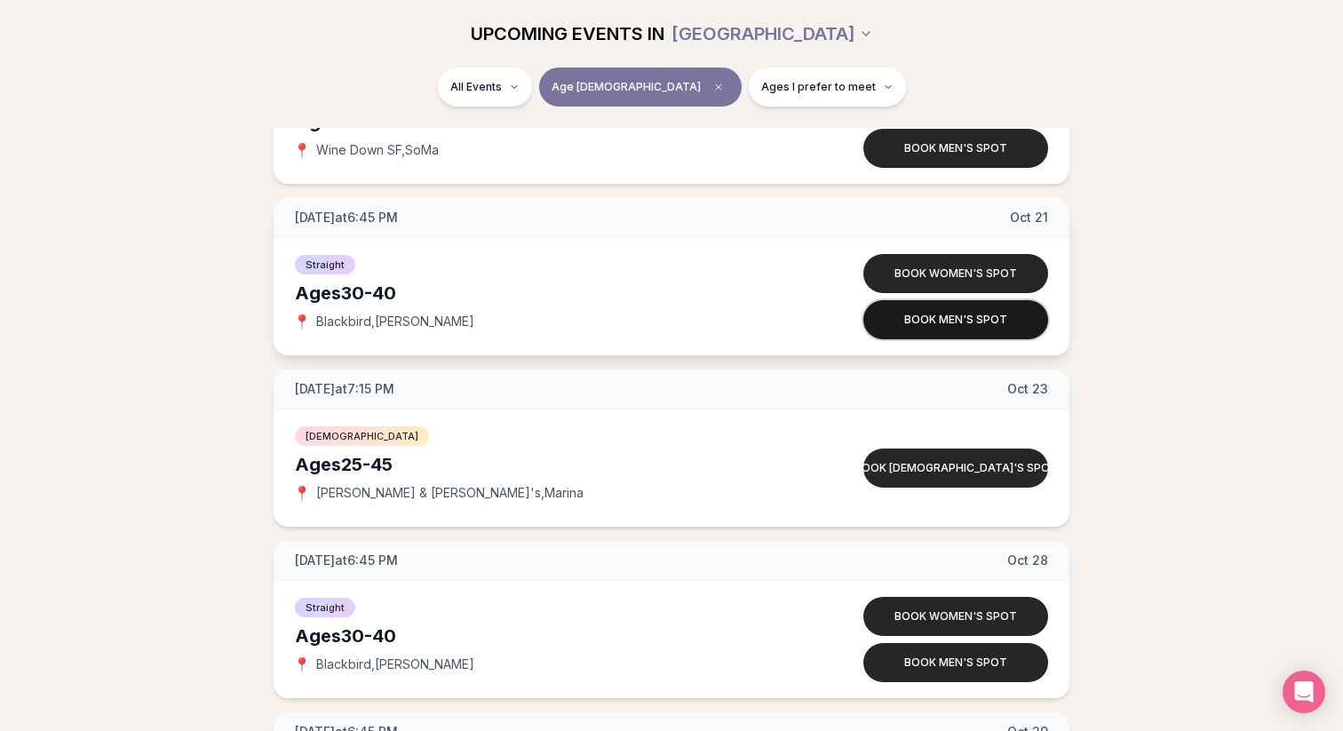
scroll to position [1031, 0]
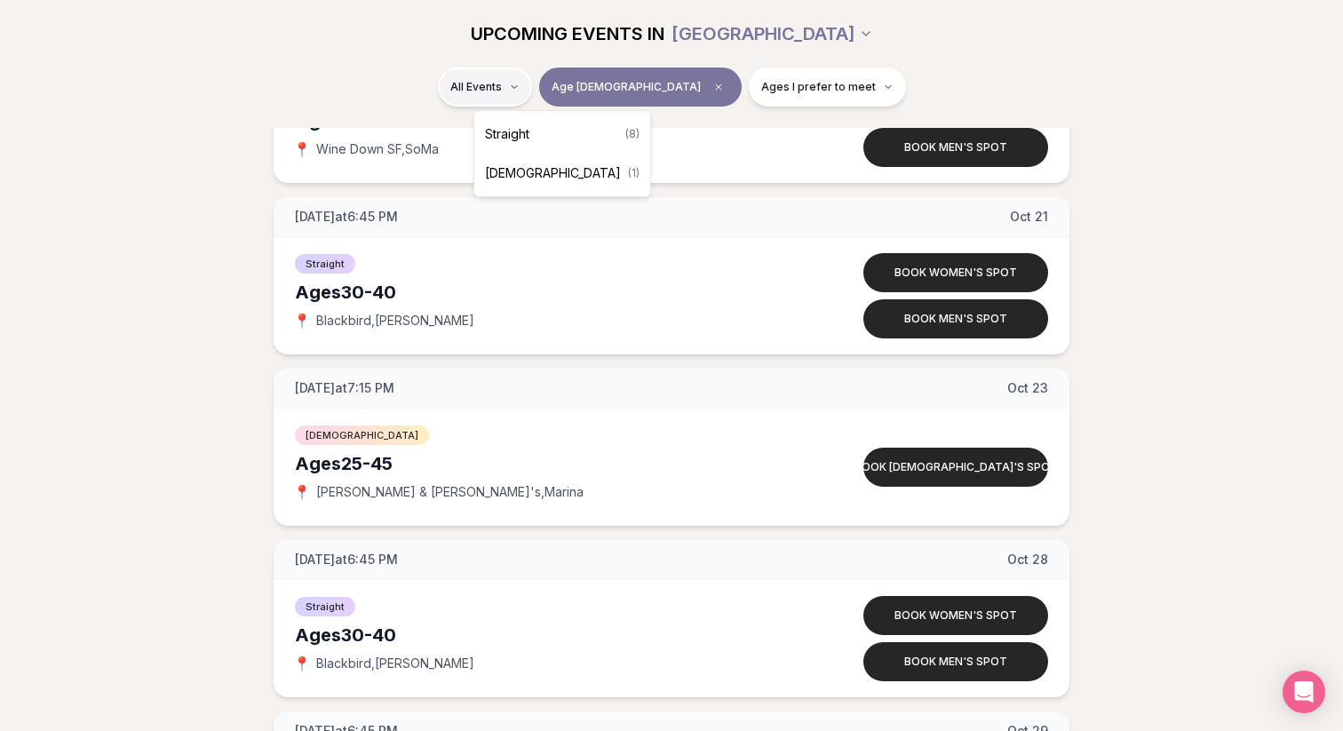
click at [564, 83] on html "Back to home luvvly LOW-PRESSURE SPEED DATING How it Works 💗 3,000 + monthly fi…" at bounding box center [671, 165] width 1343 height 2393
click at [559, 135] on div "Straight ( 8 )" at bounding box center [562, 134] width 169 height 39
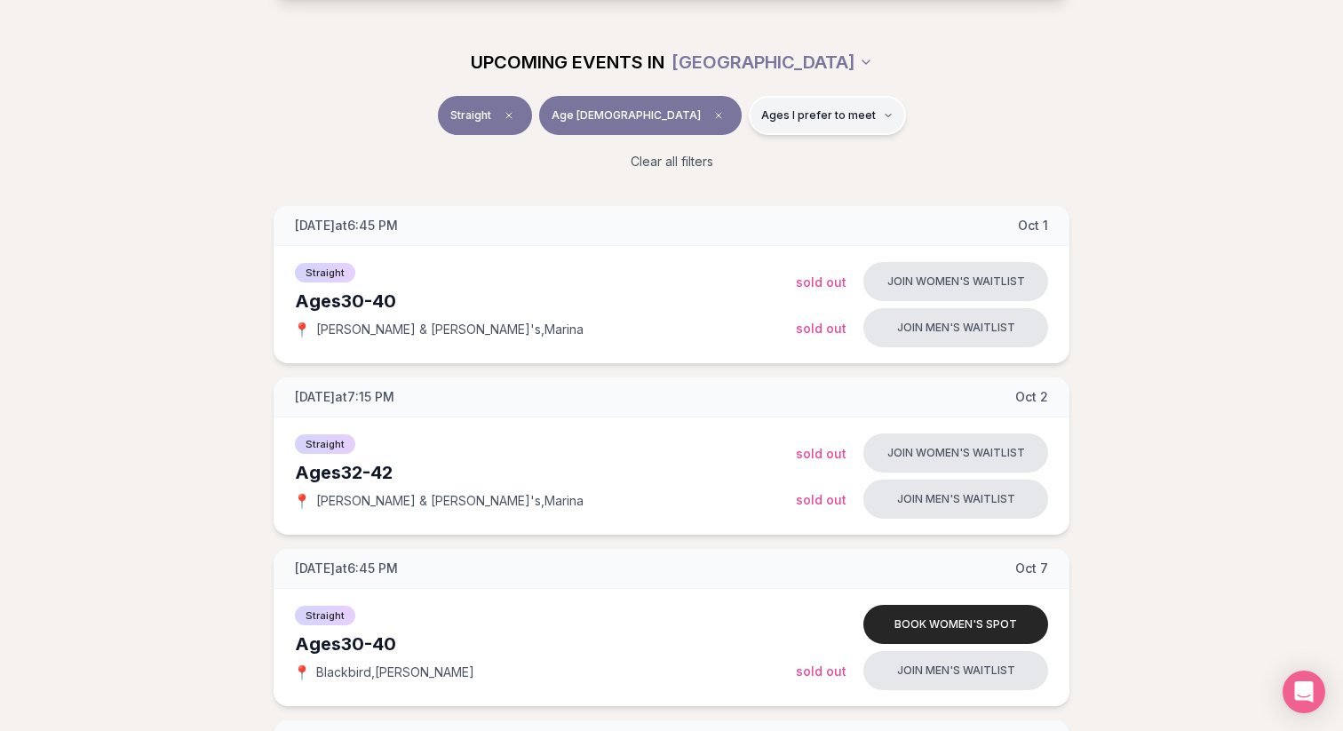
click at [761, 112] on span "Ages I prefer to meet" at bounding box center [818, 115] width 115 height 14
click at [699, 179] on button "Around my age" at bounding box center [701, 184] width 14 height 14
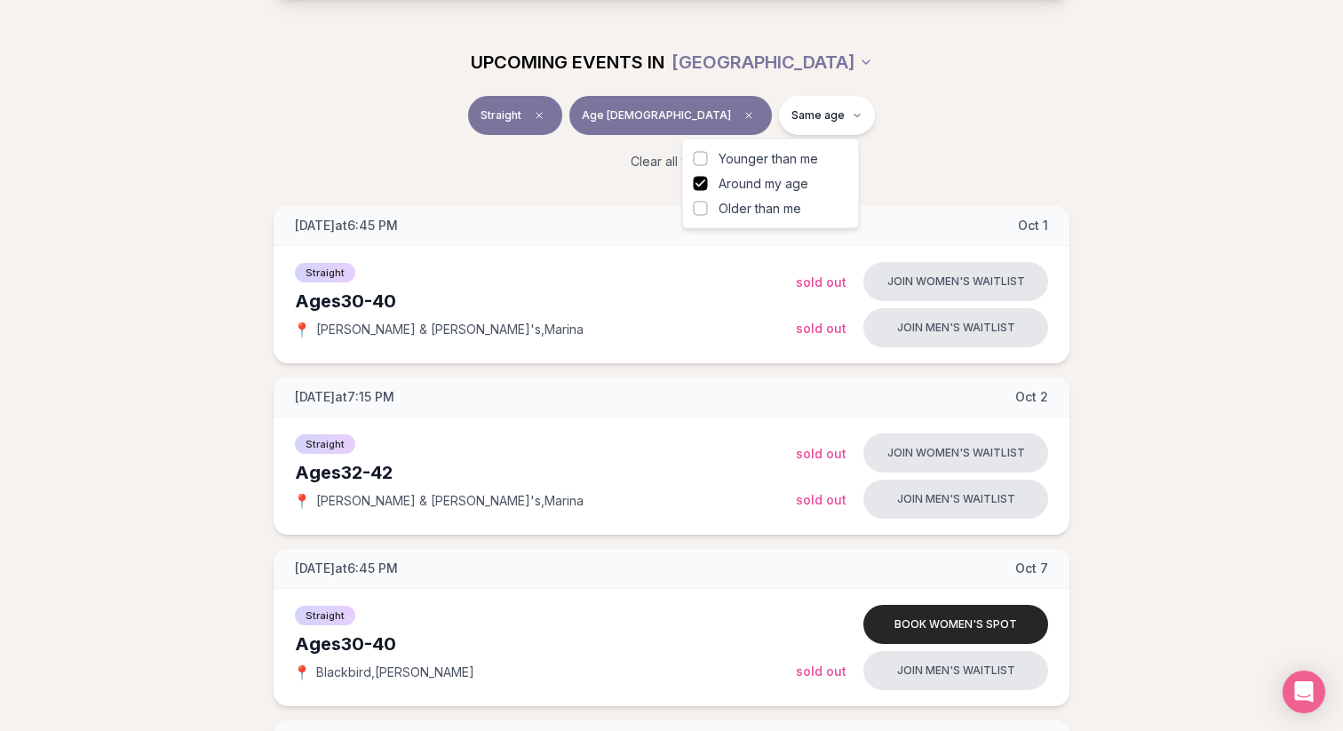
click at [701, 155] on button "Younger than me" at bounding box center [701, 159] width 14 height 14
click at [1112, 130] on div "Straight Age 40 Younger + Same age" at bounding box center [671, 119] width 995 height 46
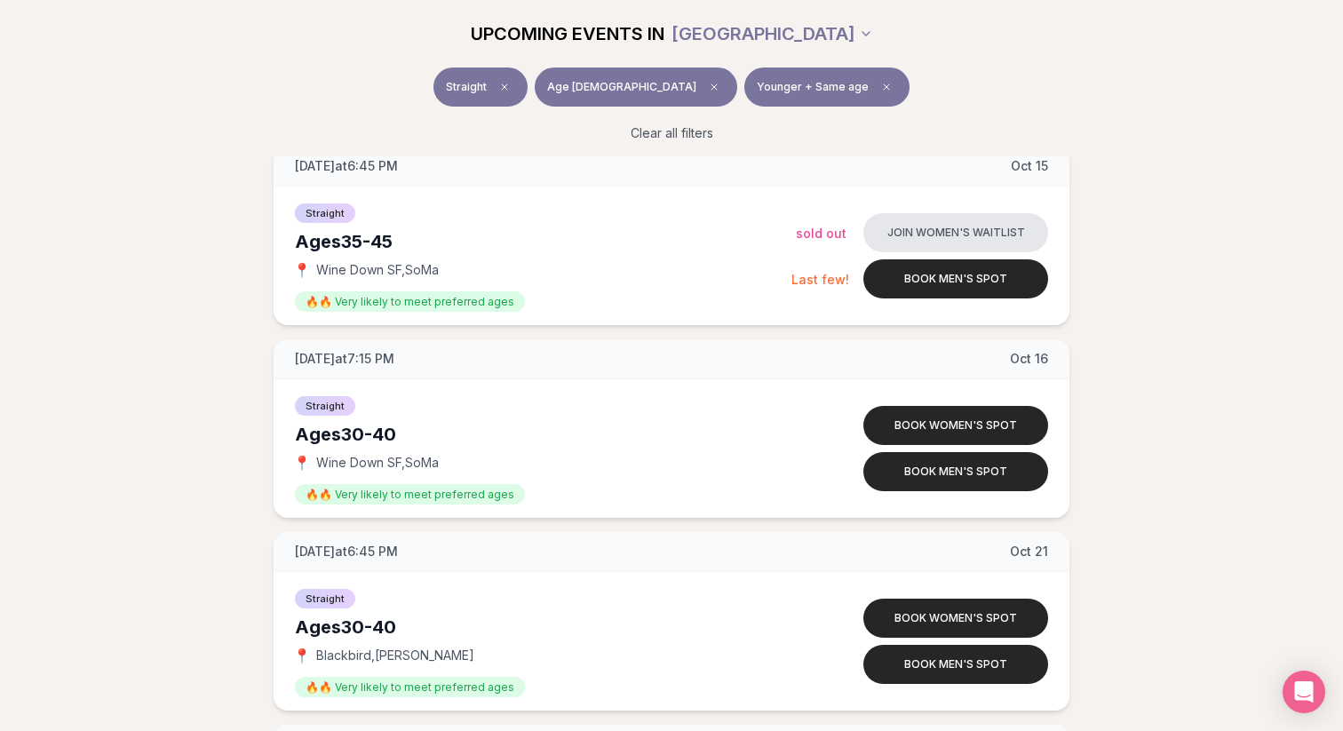
scroll to position [822, 0]
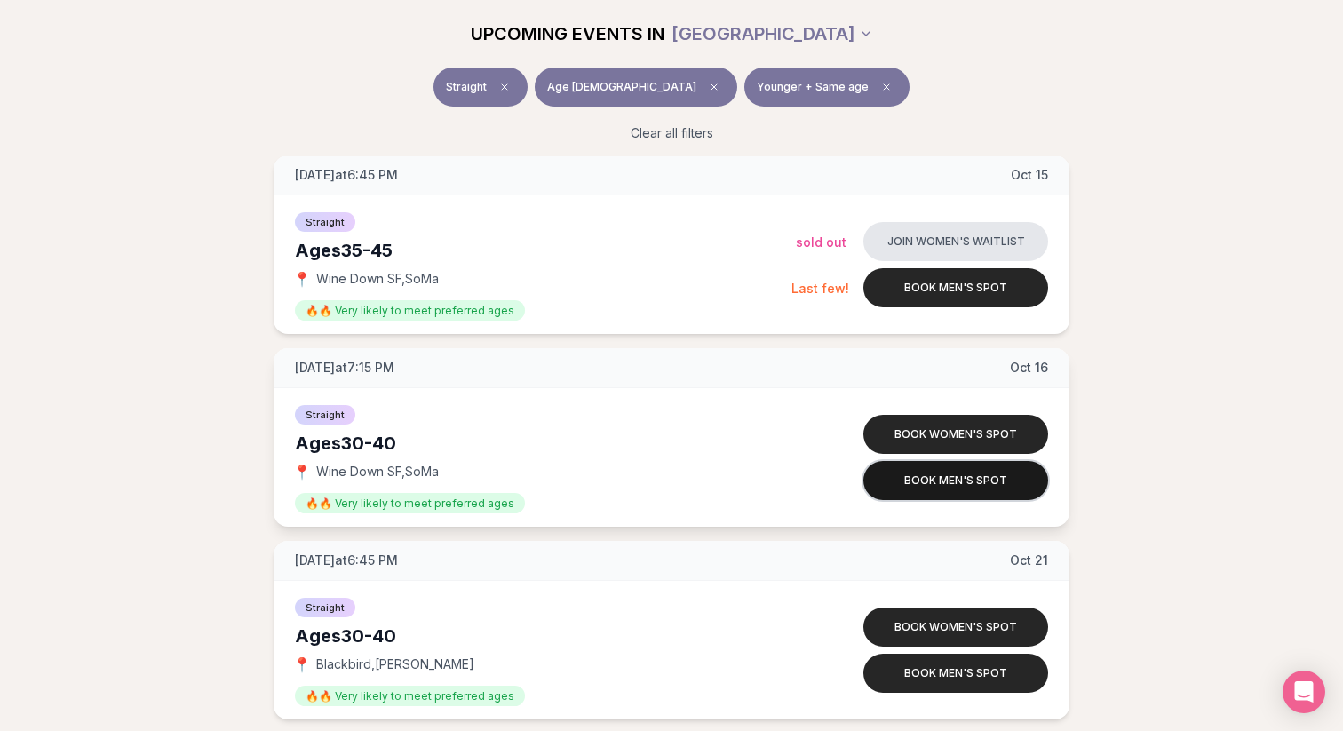
click at [945, 479] on button "Book men's spot" at bounding box center [955, 480] width 185 height 39
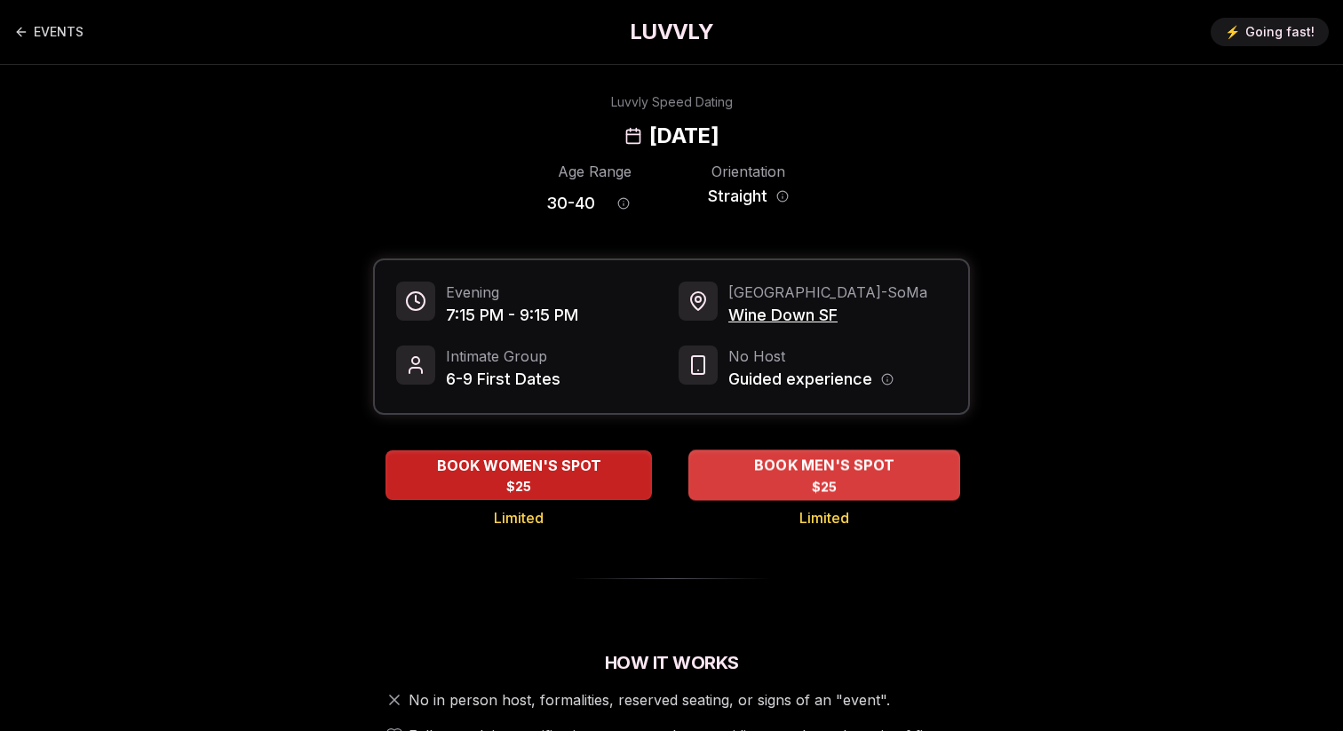
click at [812, 480] on span "$25" at bounding box center [825, 487] width 26 height 18
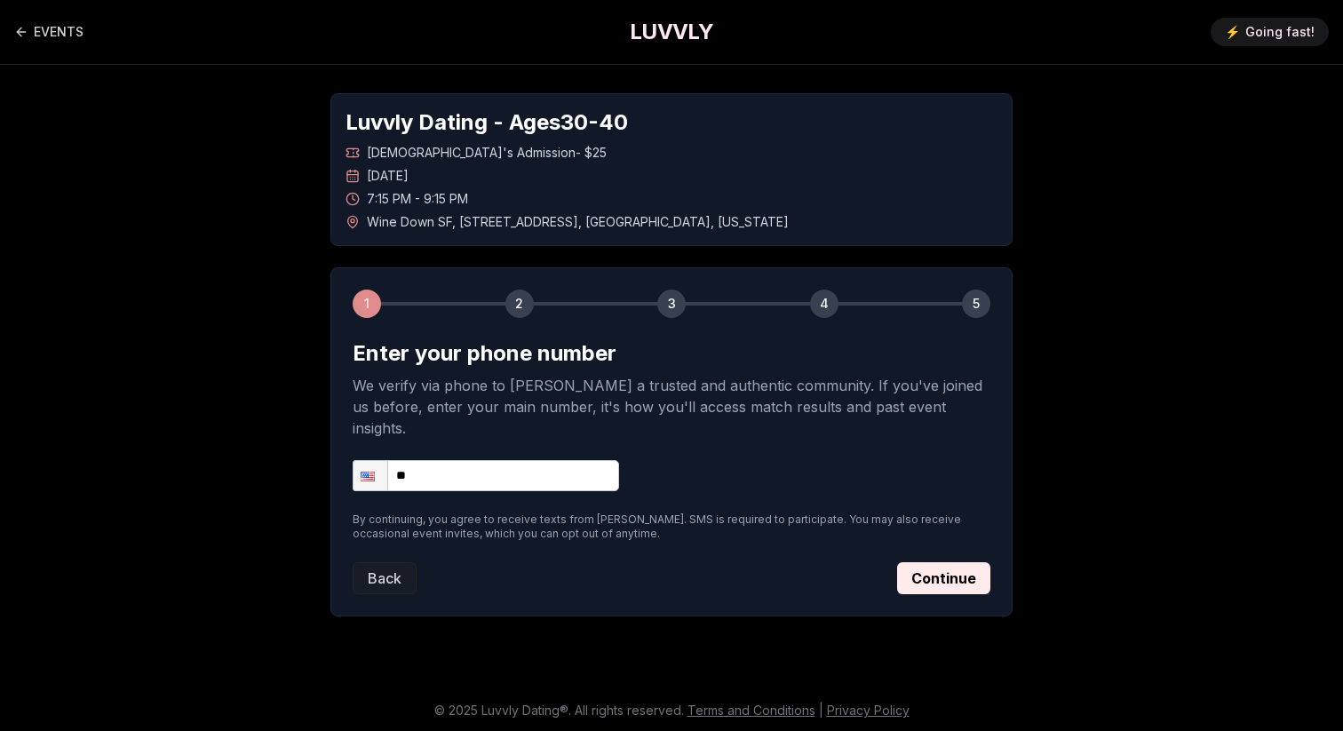
click at [520, 460] on input "**" at bounding box center [486, 475] width 266 height 31
type input "**********"
click at [942, 562] on button "Continue" at bounding box center [943, 578] width 93 height 32
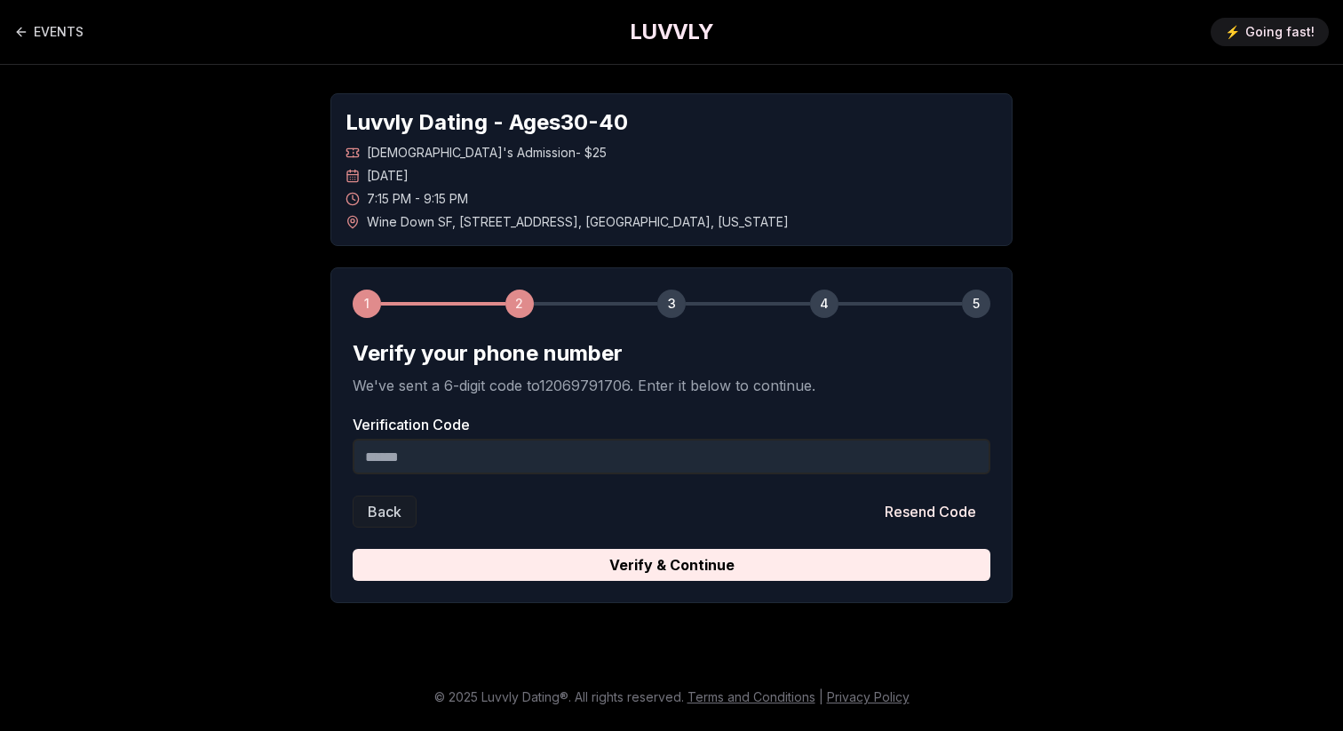
click at [487, 452] on input "Verification Code" at bounding box center [672, 457] width 638 height 36
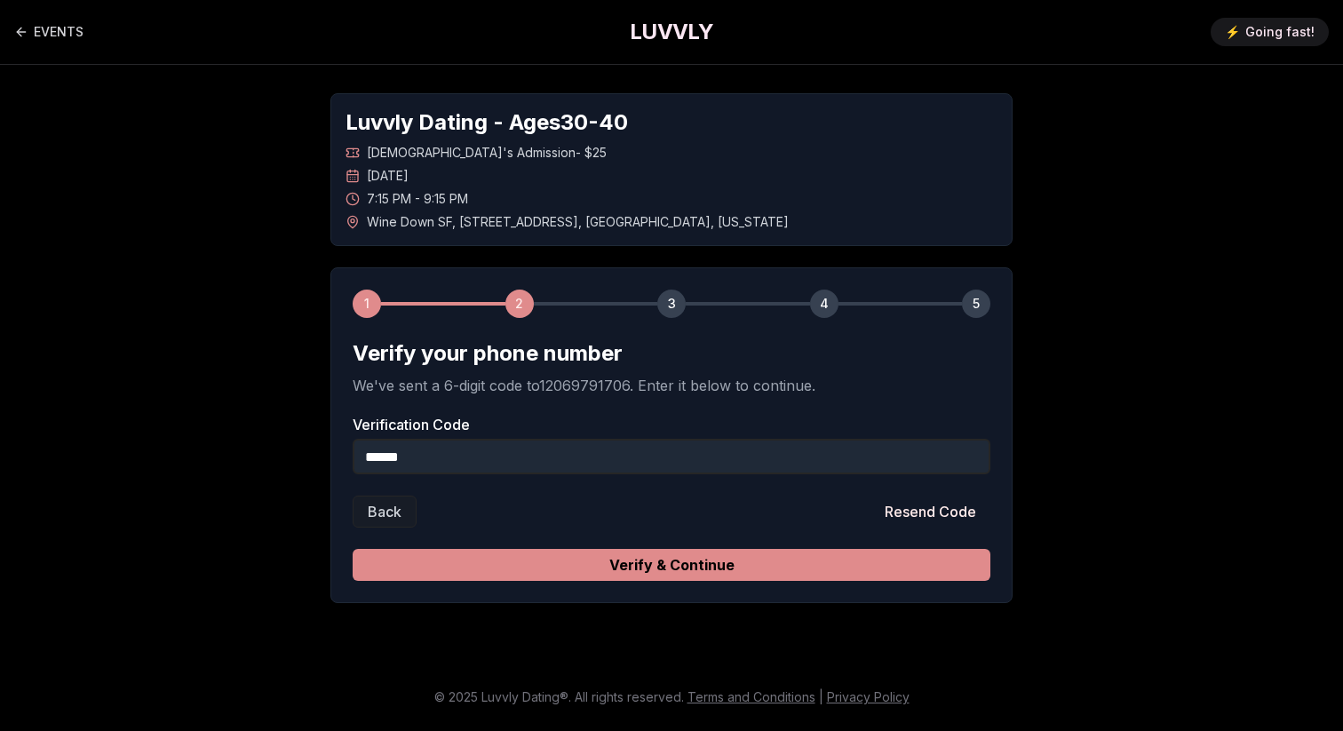
type input "******"
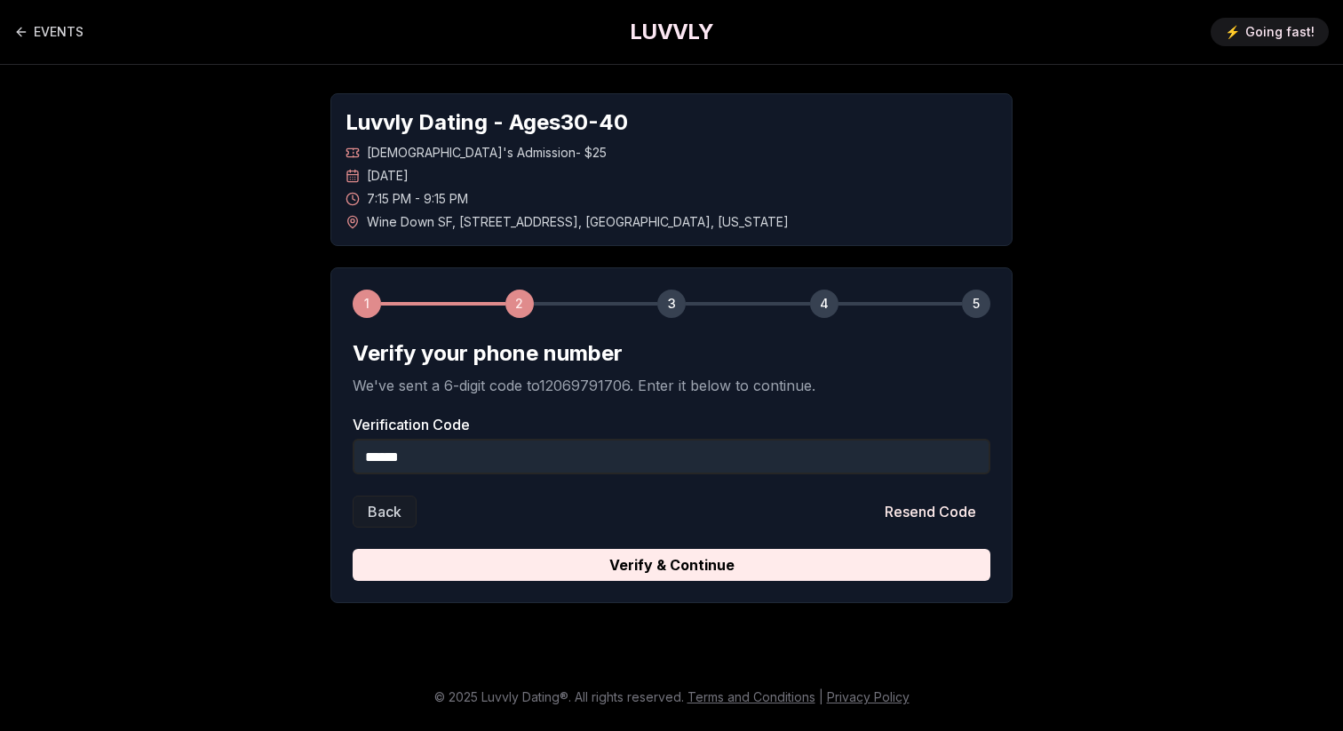
click at [576, 577] on button "Verify & Continue" at bounding box center [672, 565] width 638 height 32
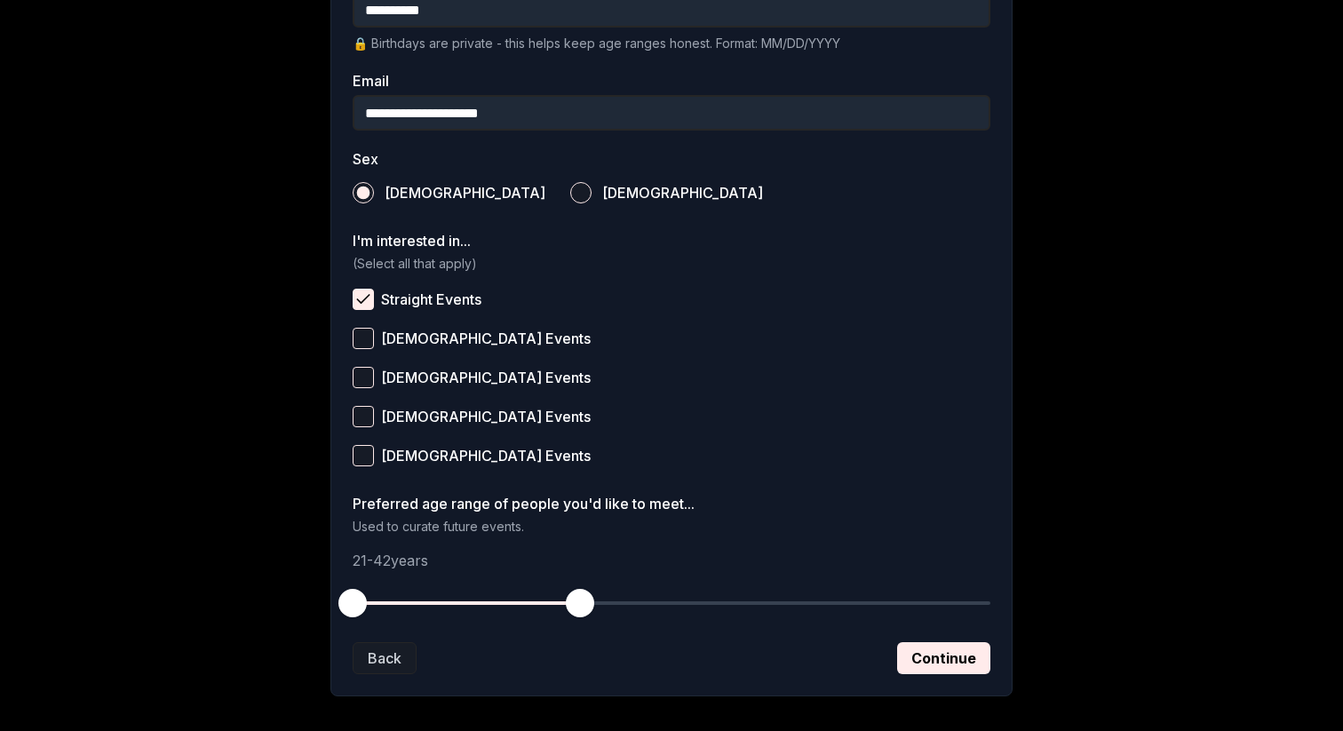
scroll to position [607, 0]
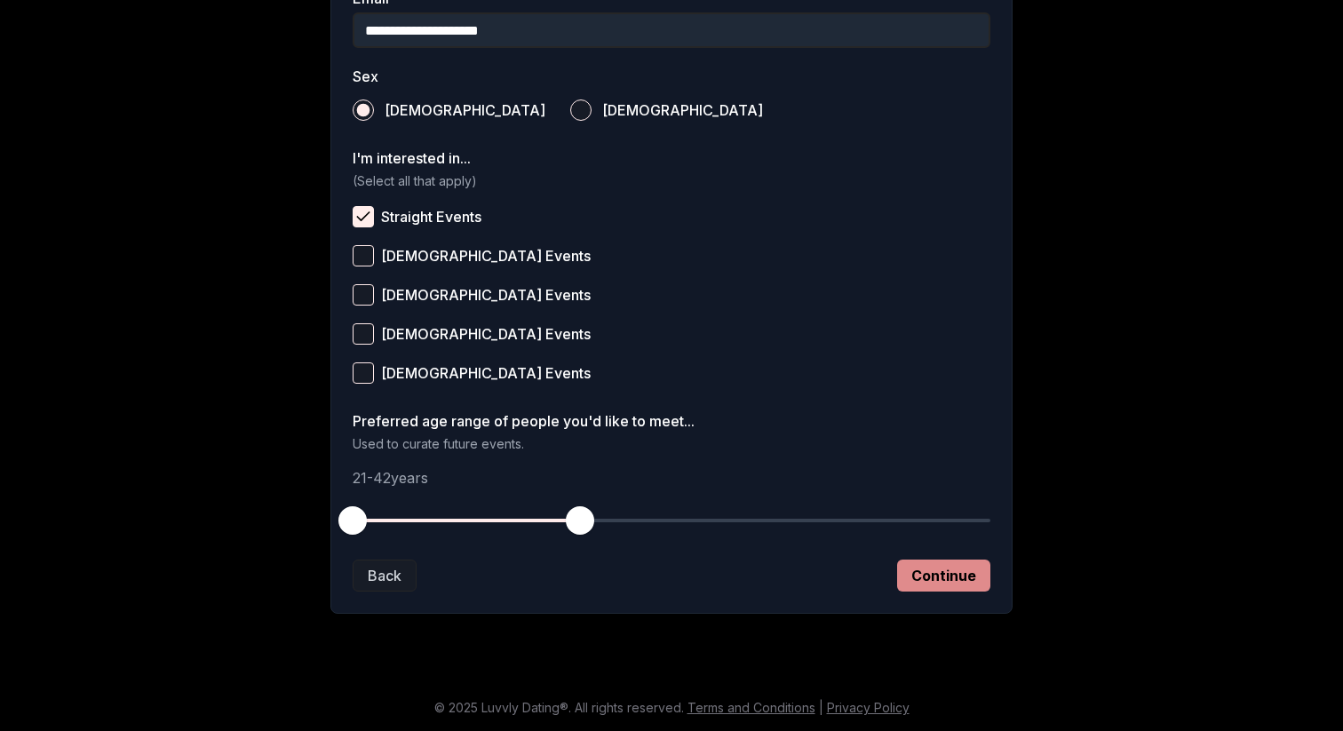
click at [936, 575] on button "Continue" at bounding box center [943, 575] width 93 height 32
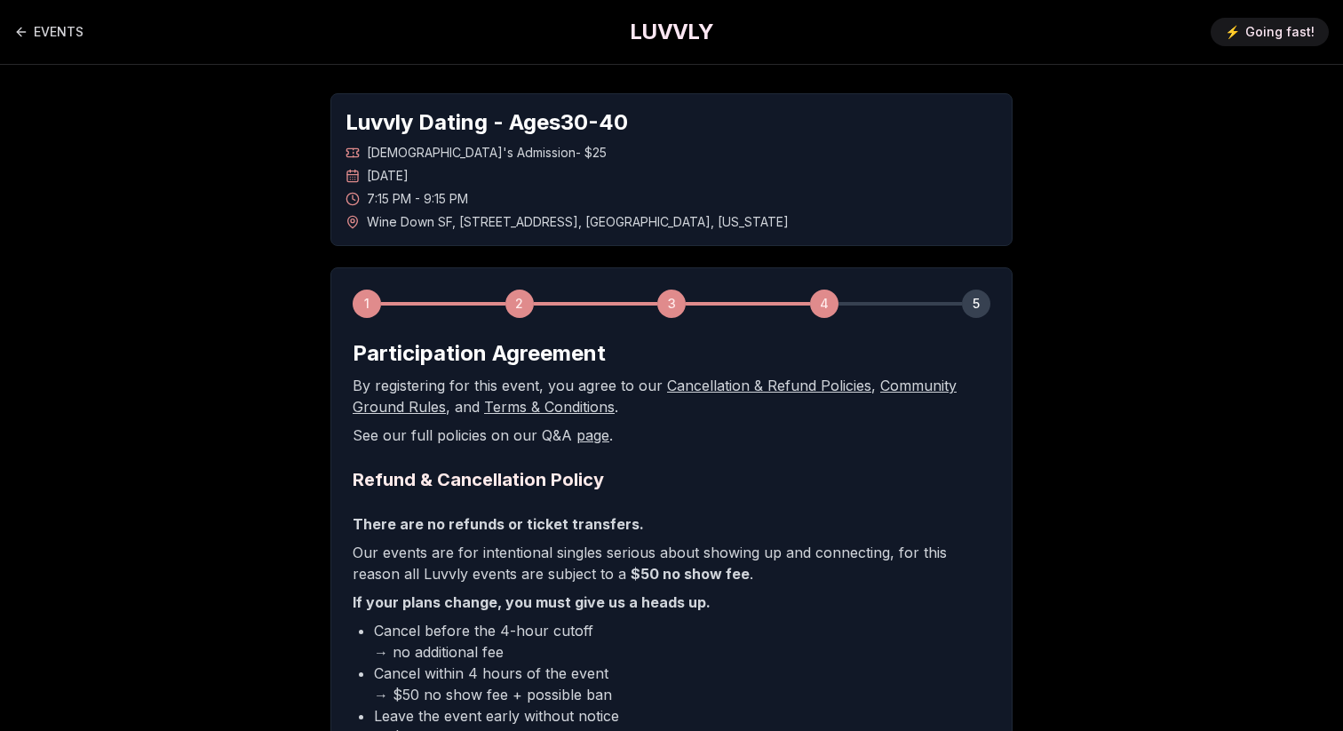
scroll to position [320, 0]
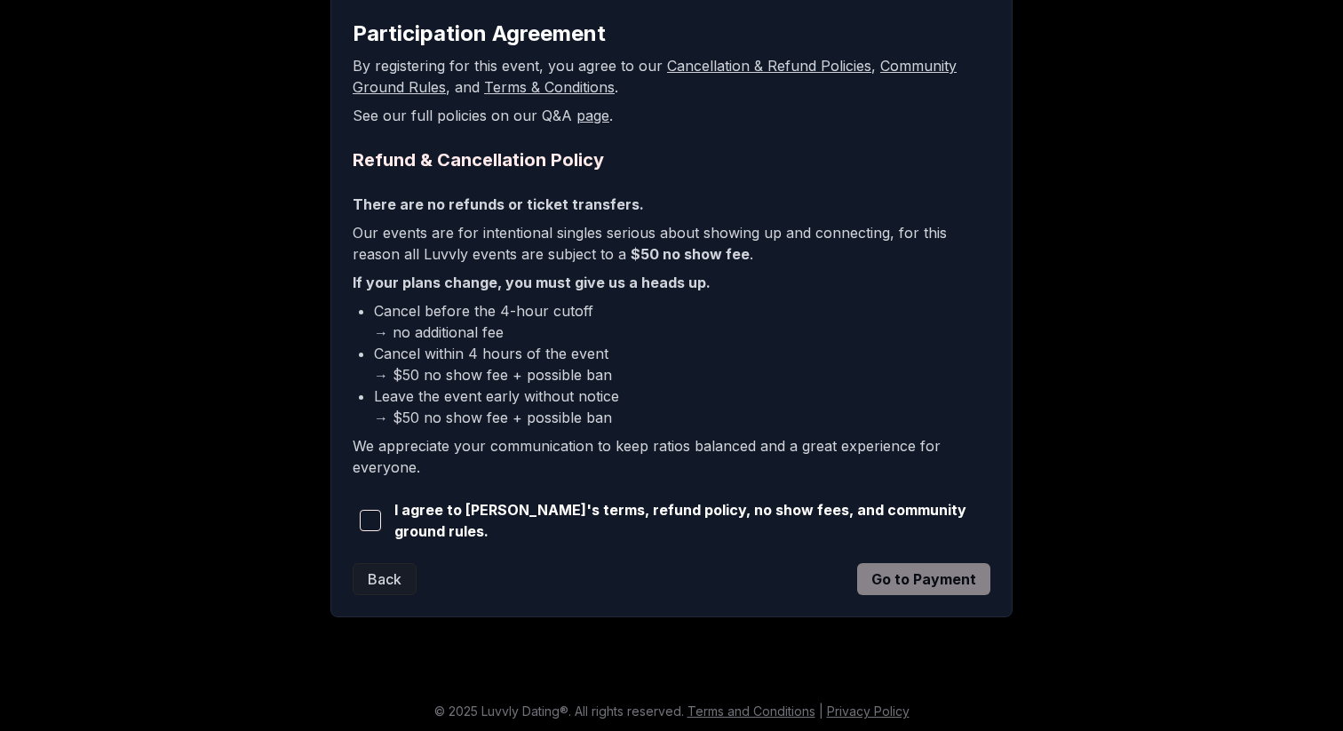
click at [378, 521] on span "button" at bounding box center [370, 520] width 21 height 21
click at [965, 585] on button "Go to Payment" at bounding box center [923, 579] width 133 height 32
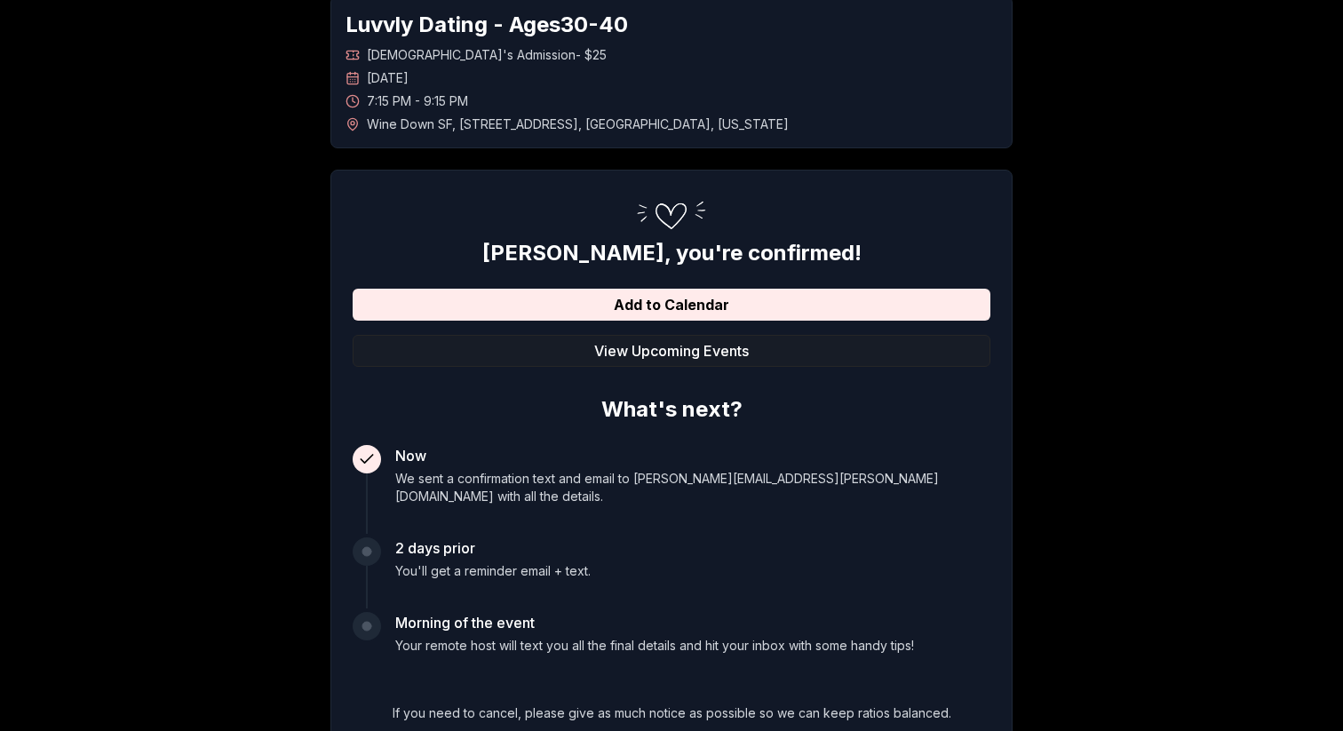
scroll to position [260, 0]
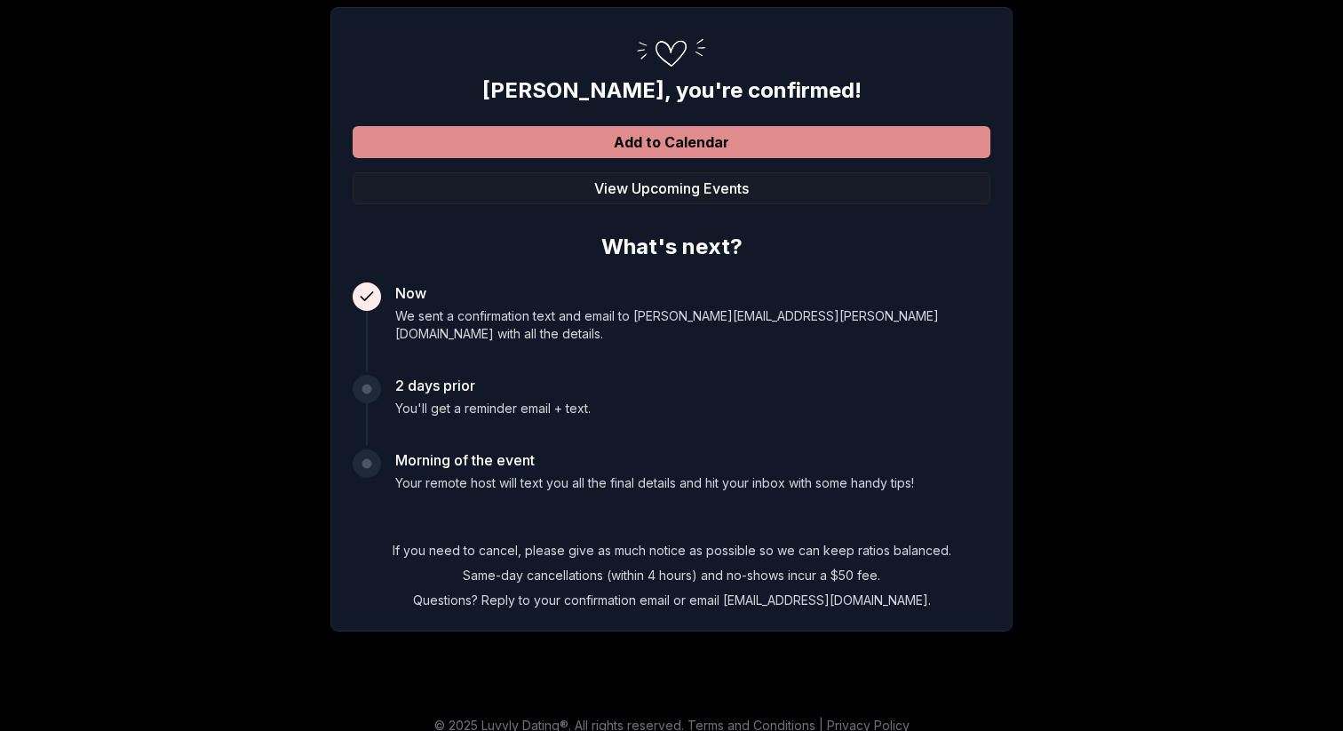
click at [711, 144] on button "Add to Calendar" at bounding box center [672, 142] width 638 height 32
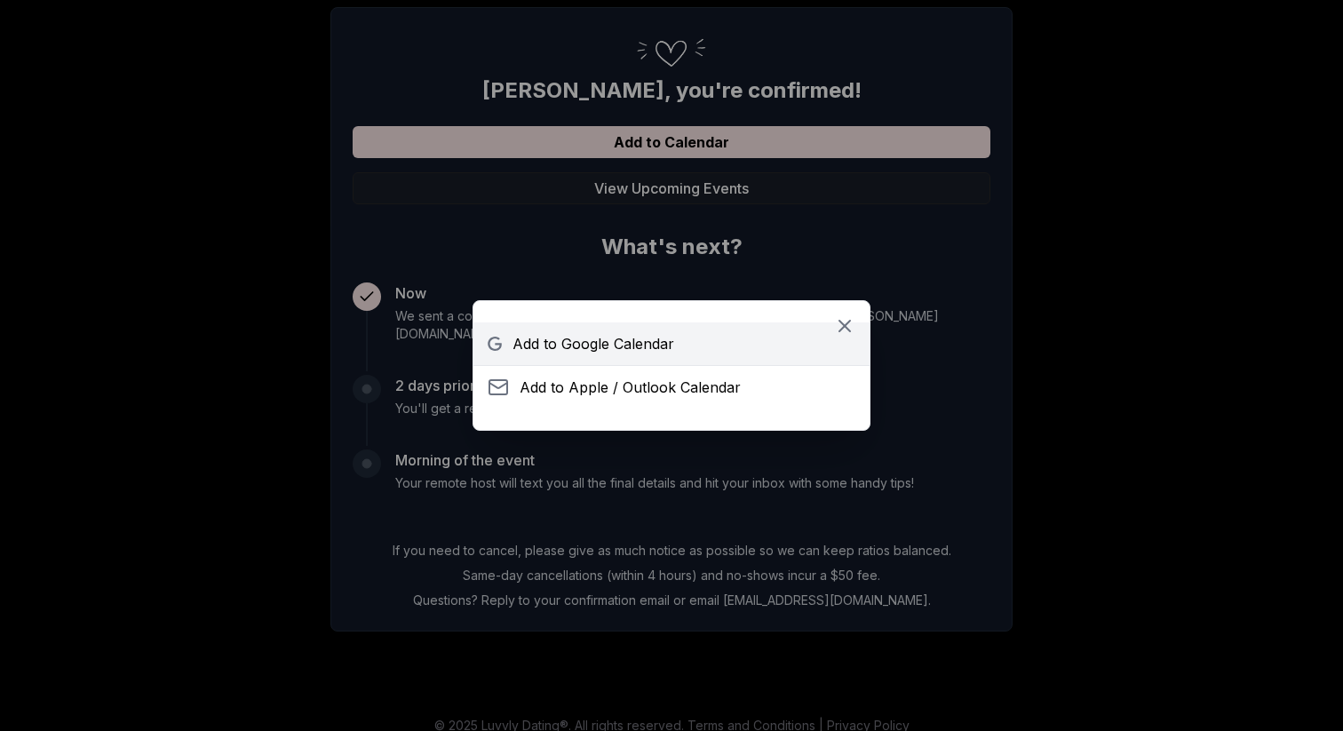
click at [646, 348] on span "Add to Google Calendar" at bounding box center [593, 343] width 162 height 21
